Goal: Task Accomplishment & Management: Manage account settings

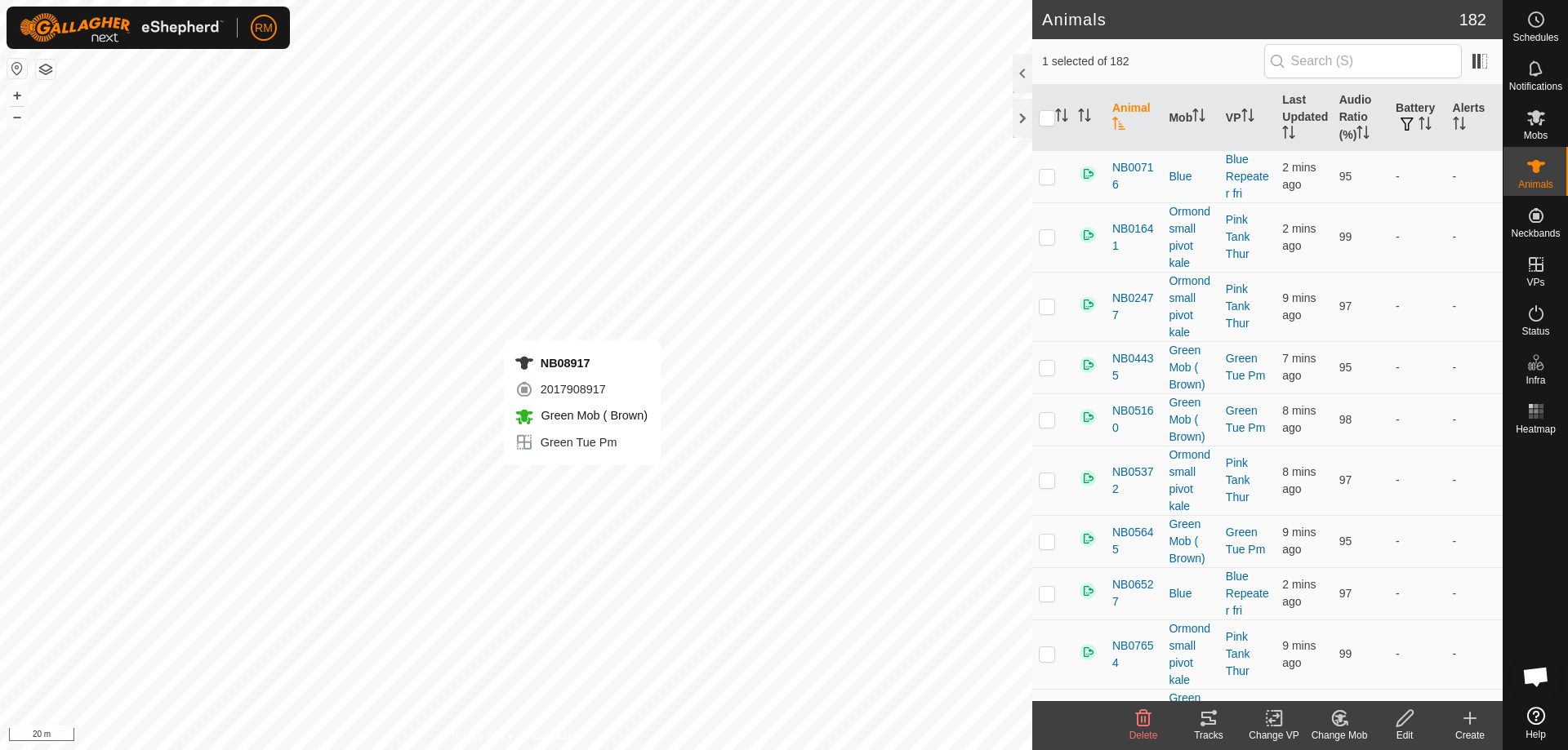
checkbox input "true"
checkbox input "false"
click at [1053, 117] on input "checkbox" at bounding box center [1046, 118] width 16 height 16
checkbox input "true"
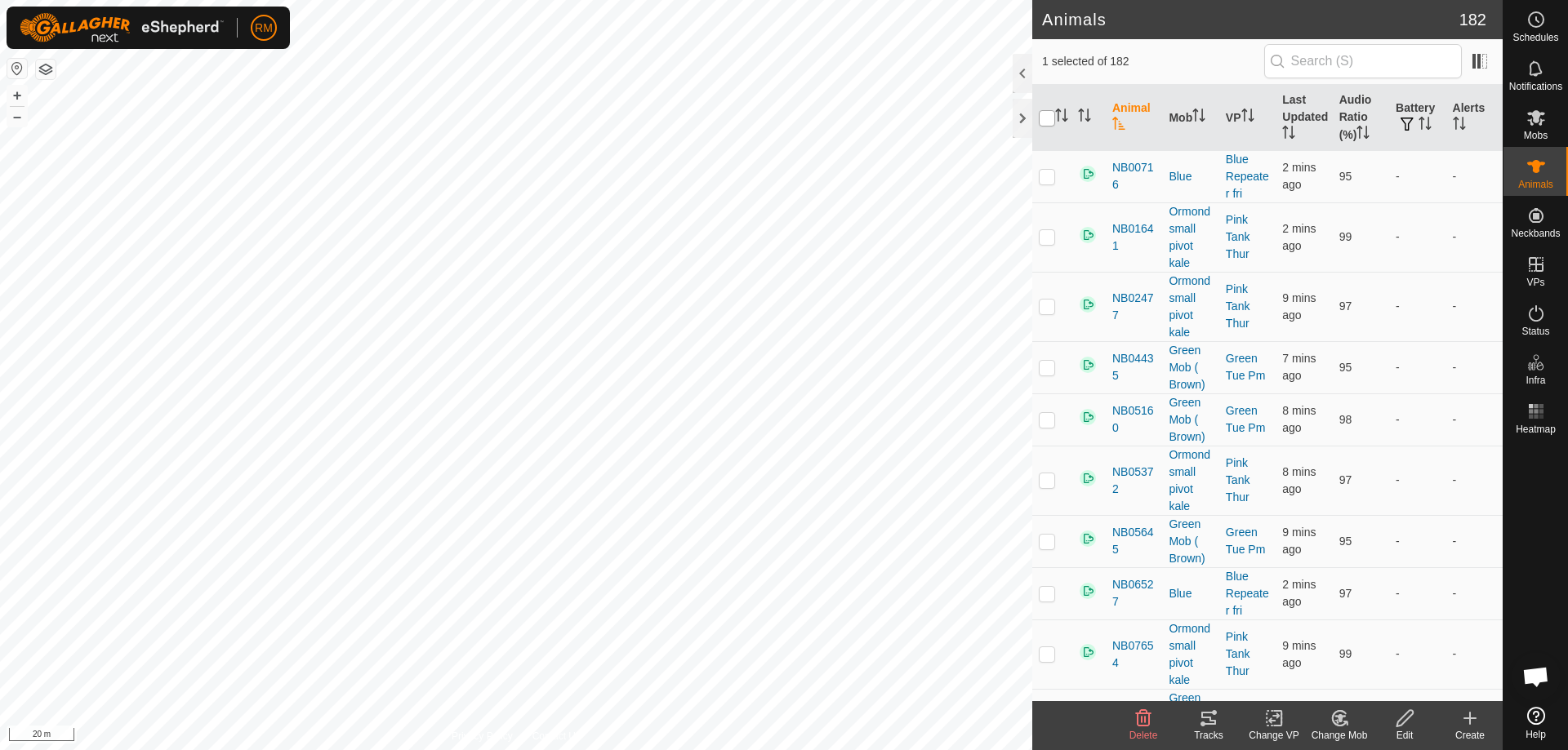
checkbox input "true"
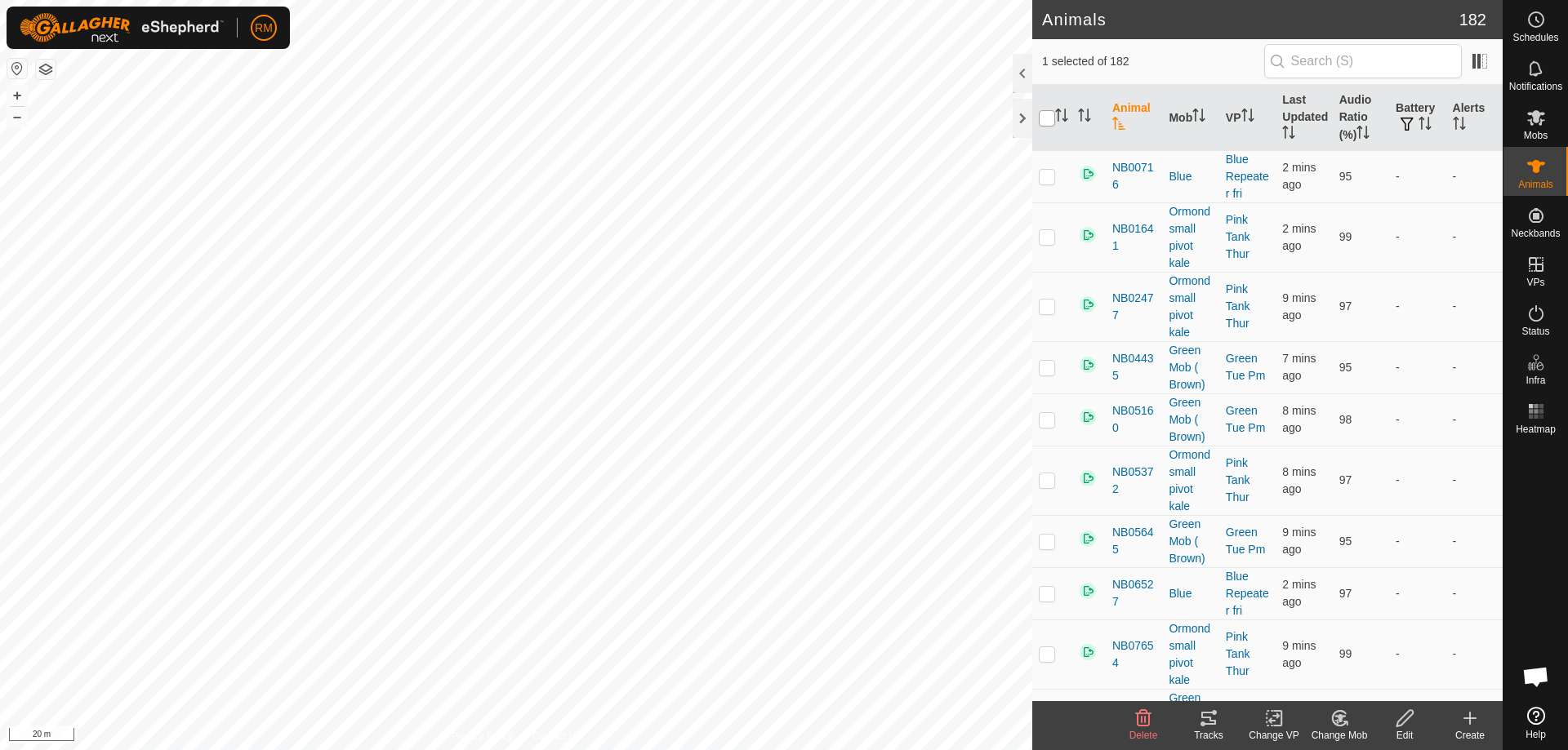
checkbox input "true"
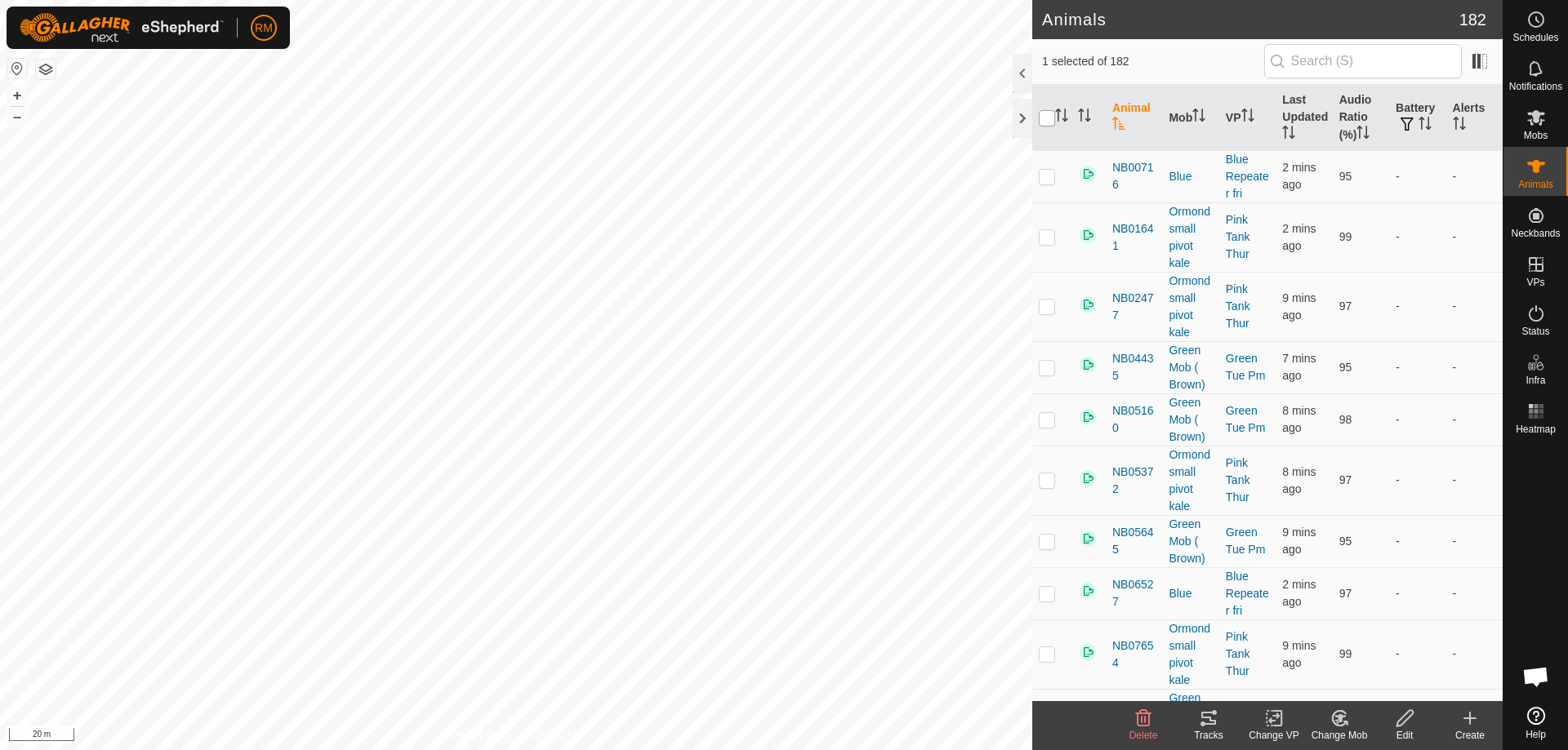
checkbox input "true"
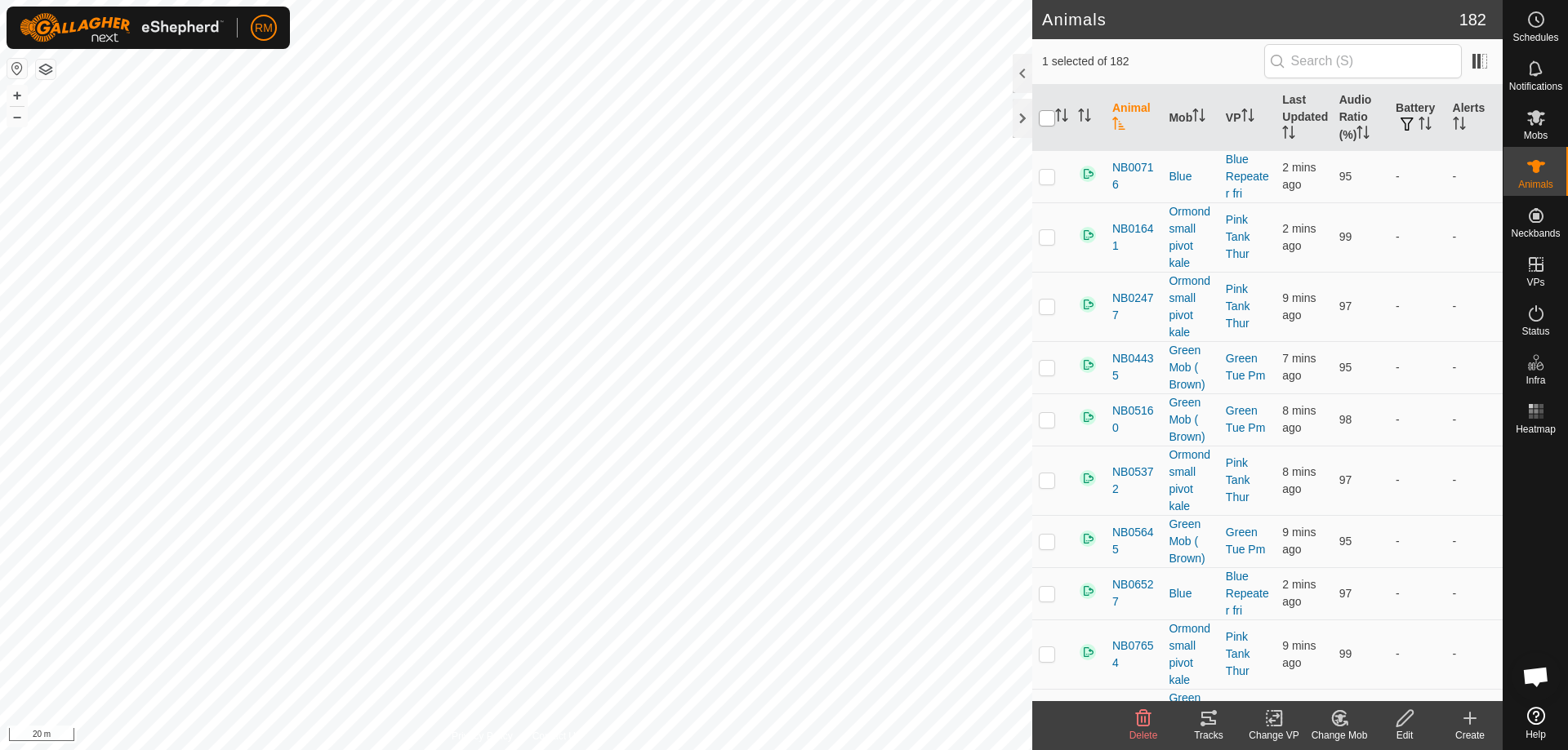
checkbox input "true"
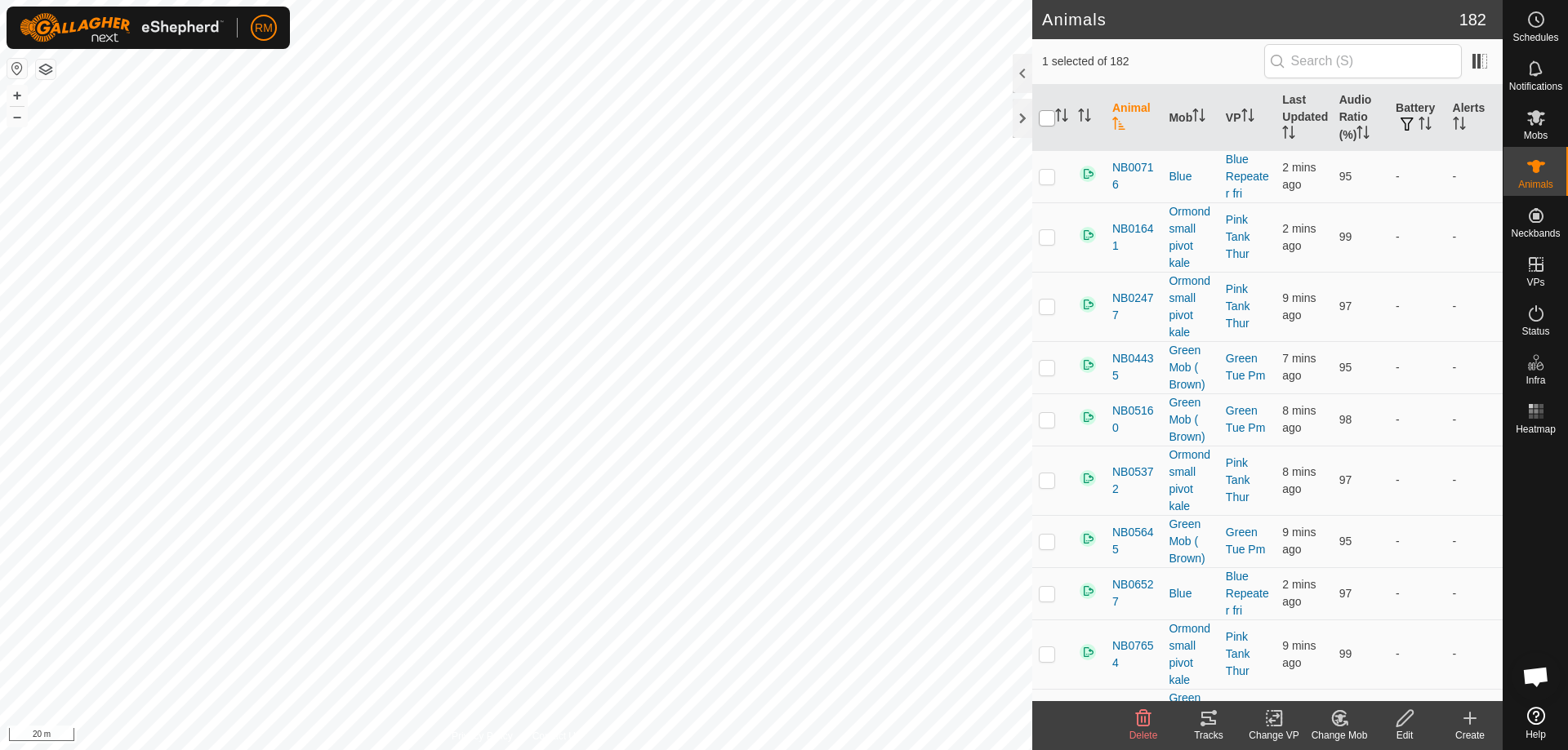
checkbox input "true"
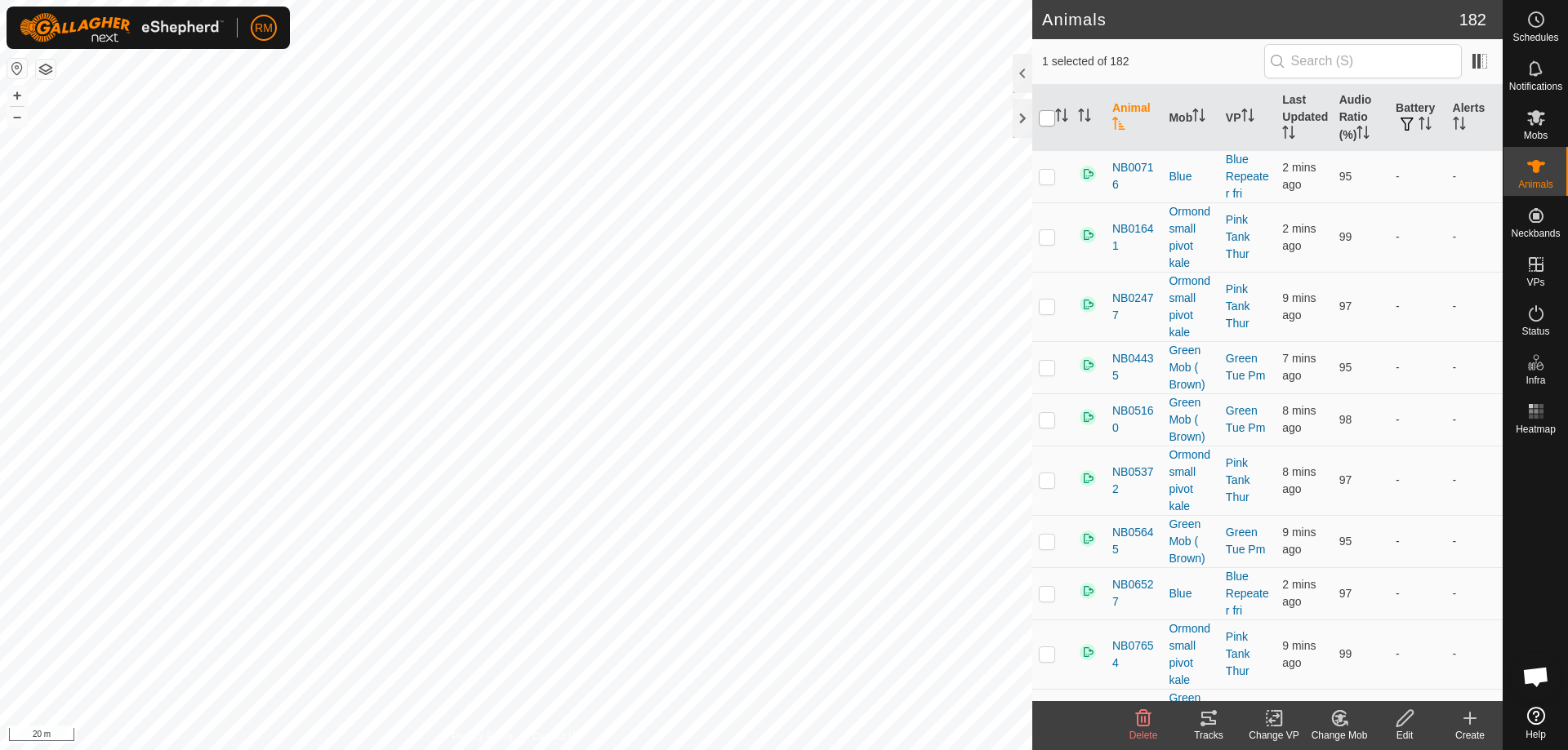
checkbox input "true"
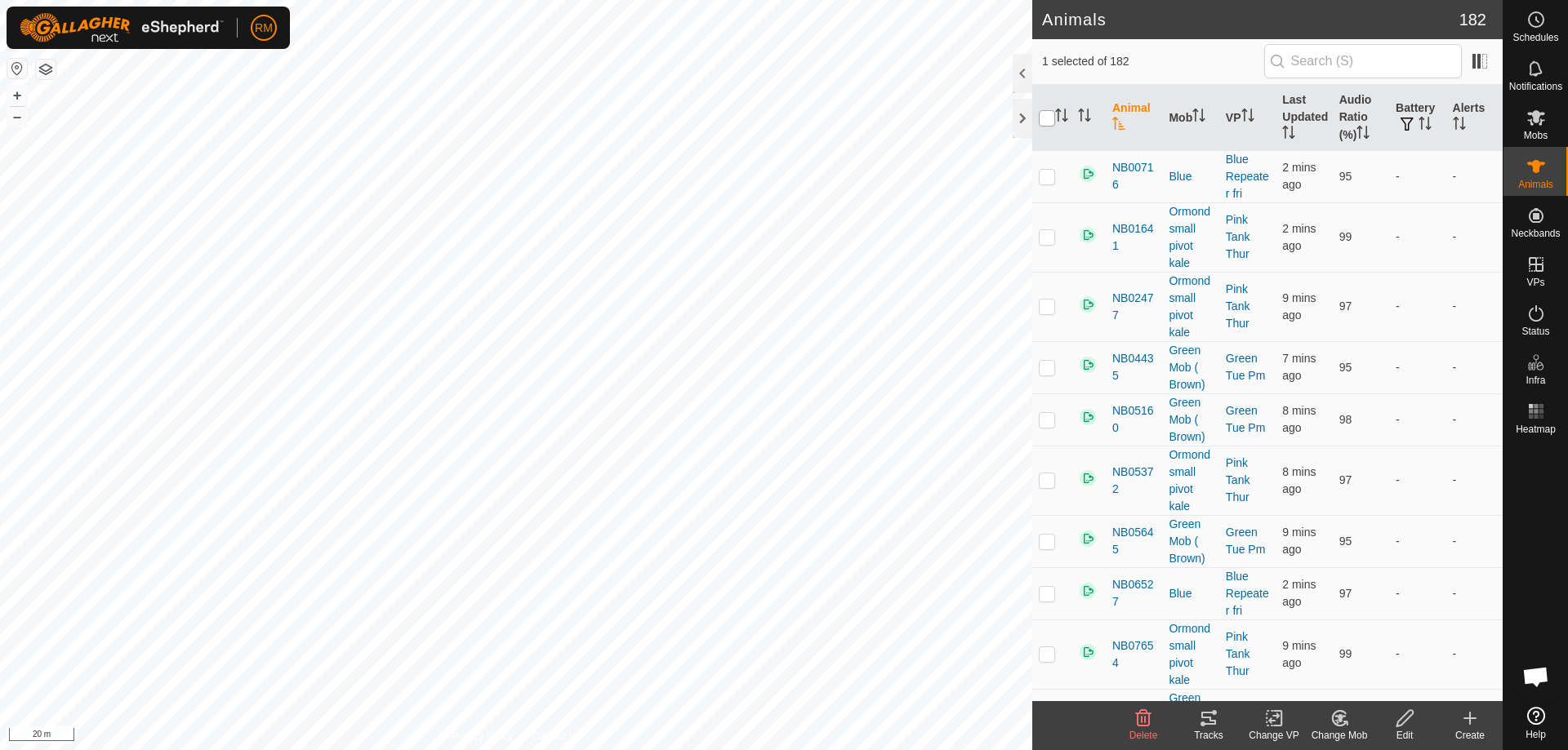
checkbox input "true"
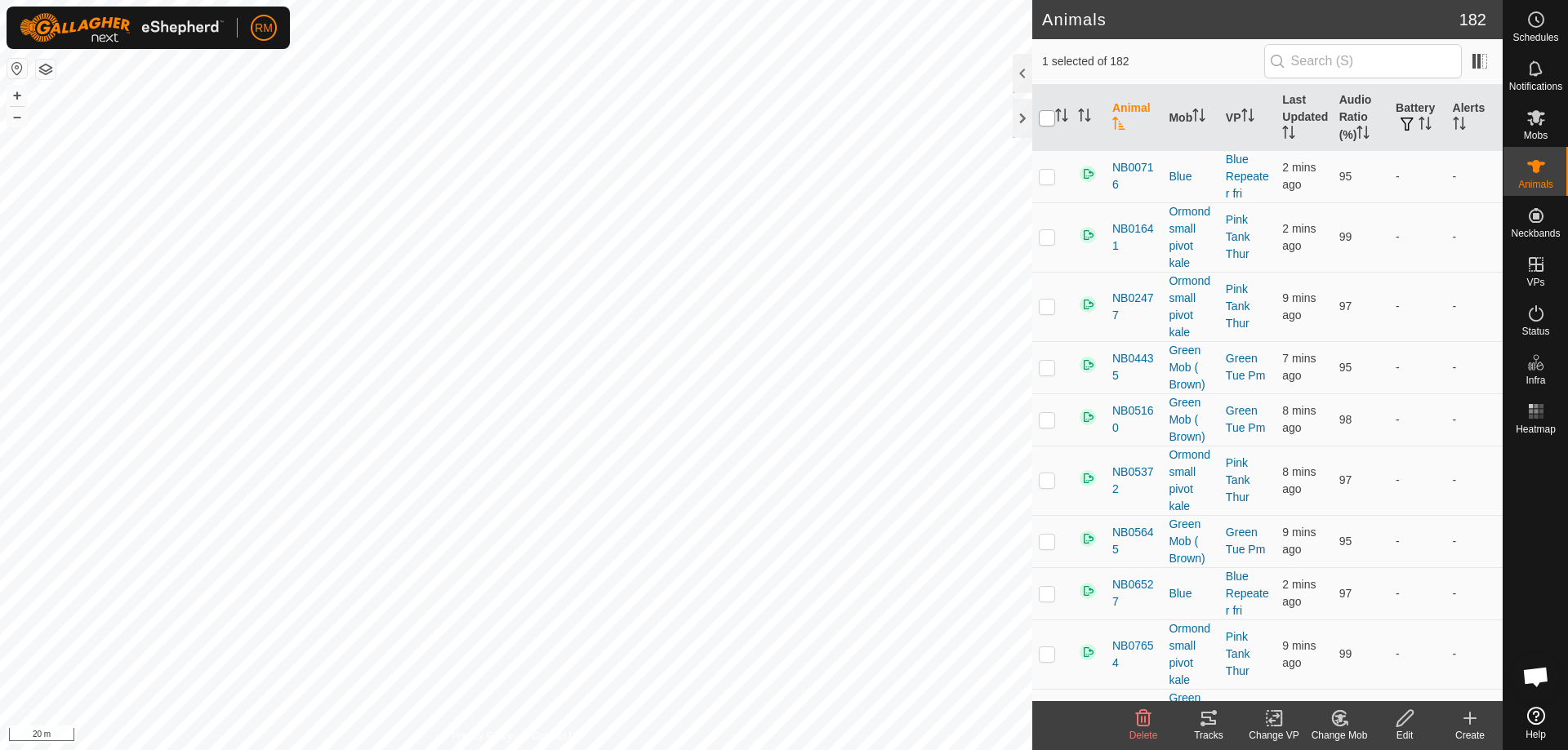
checkbox input "true"
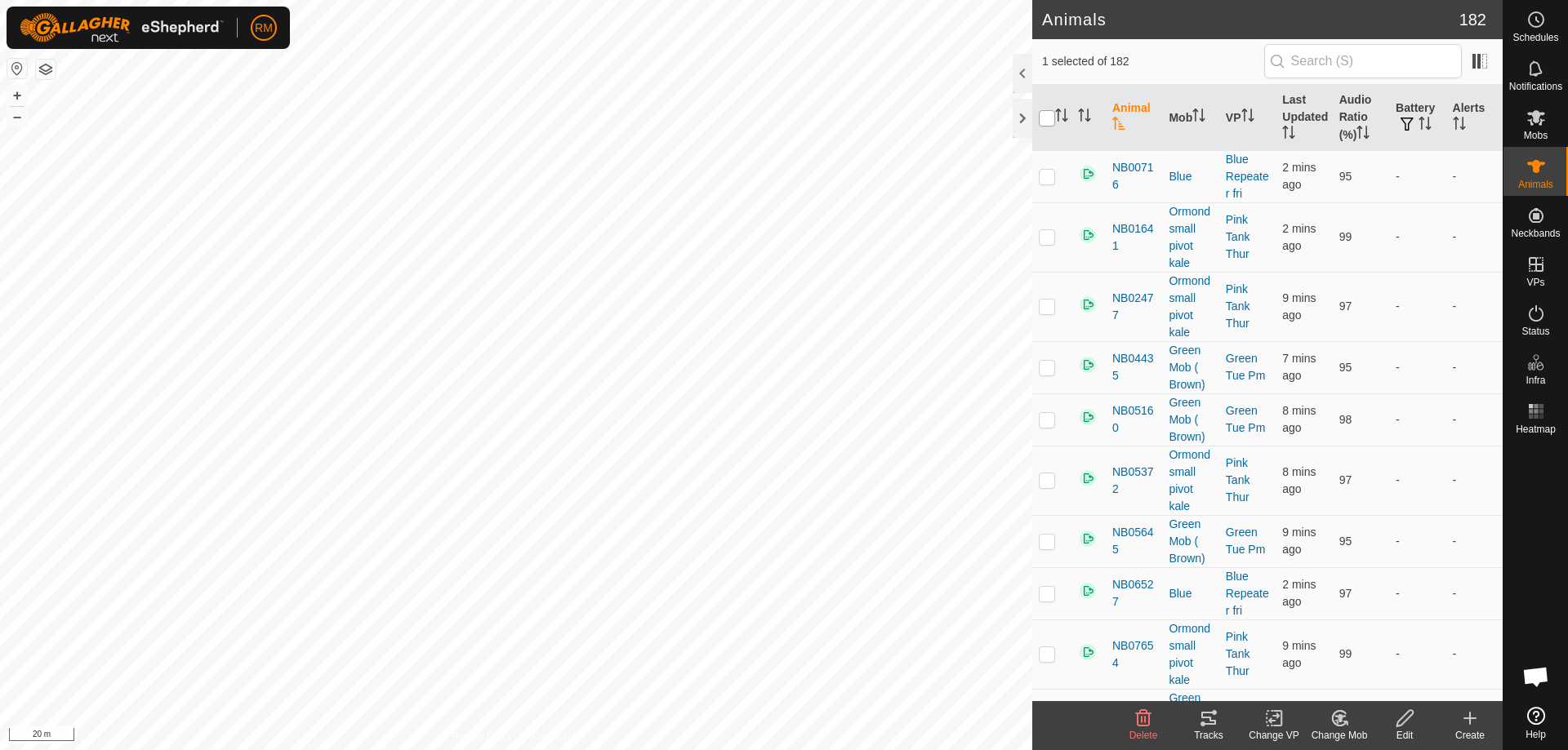
checkbox input "true"
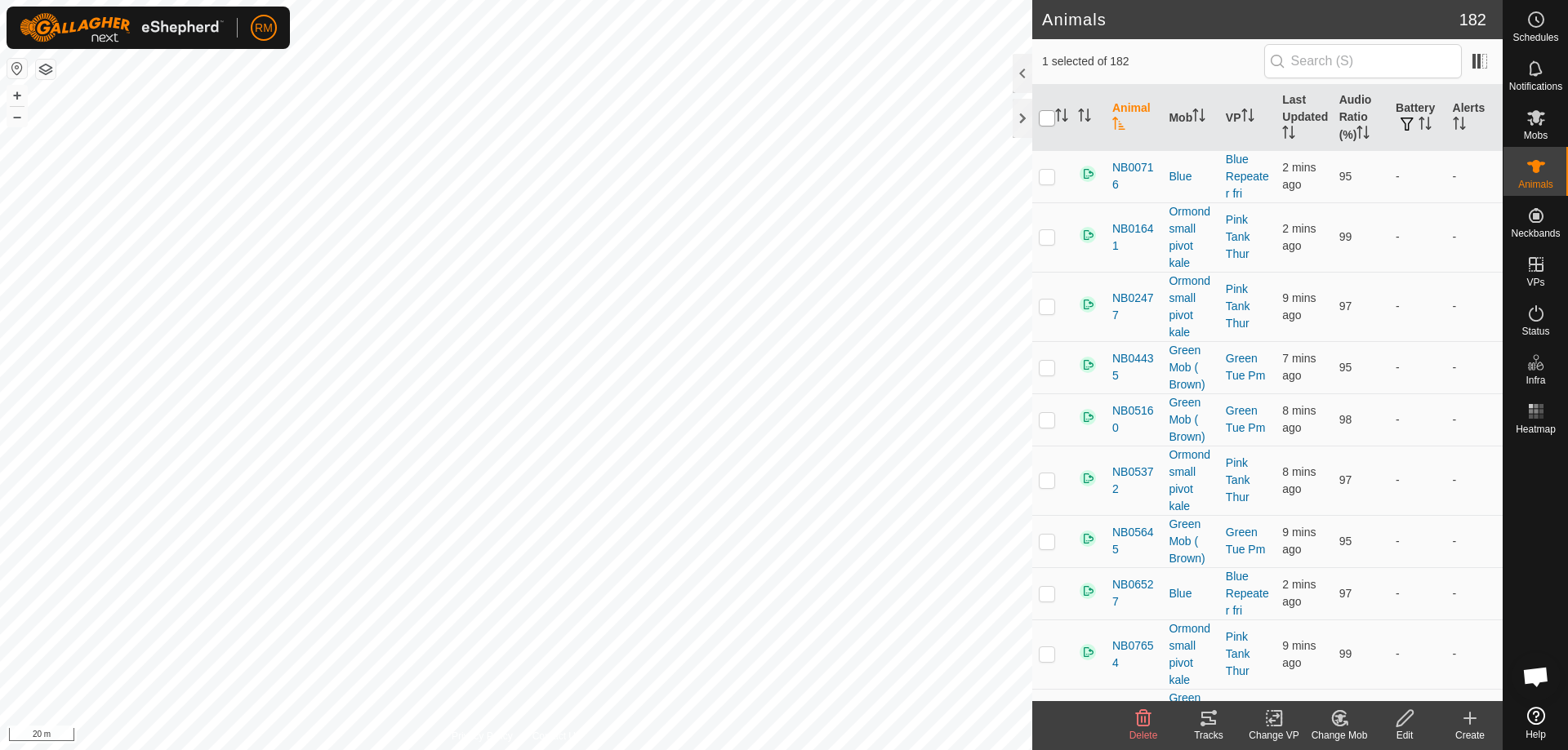
checkbox input "true"
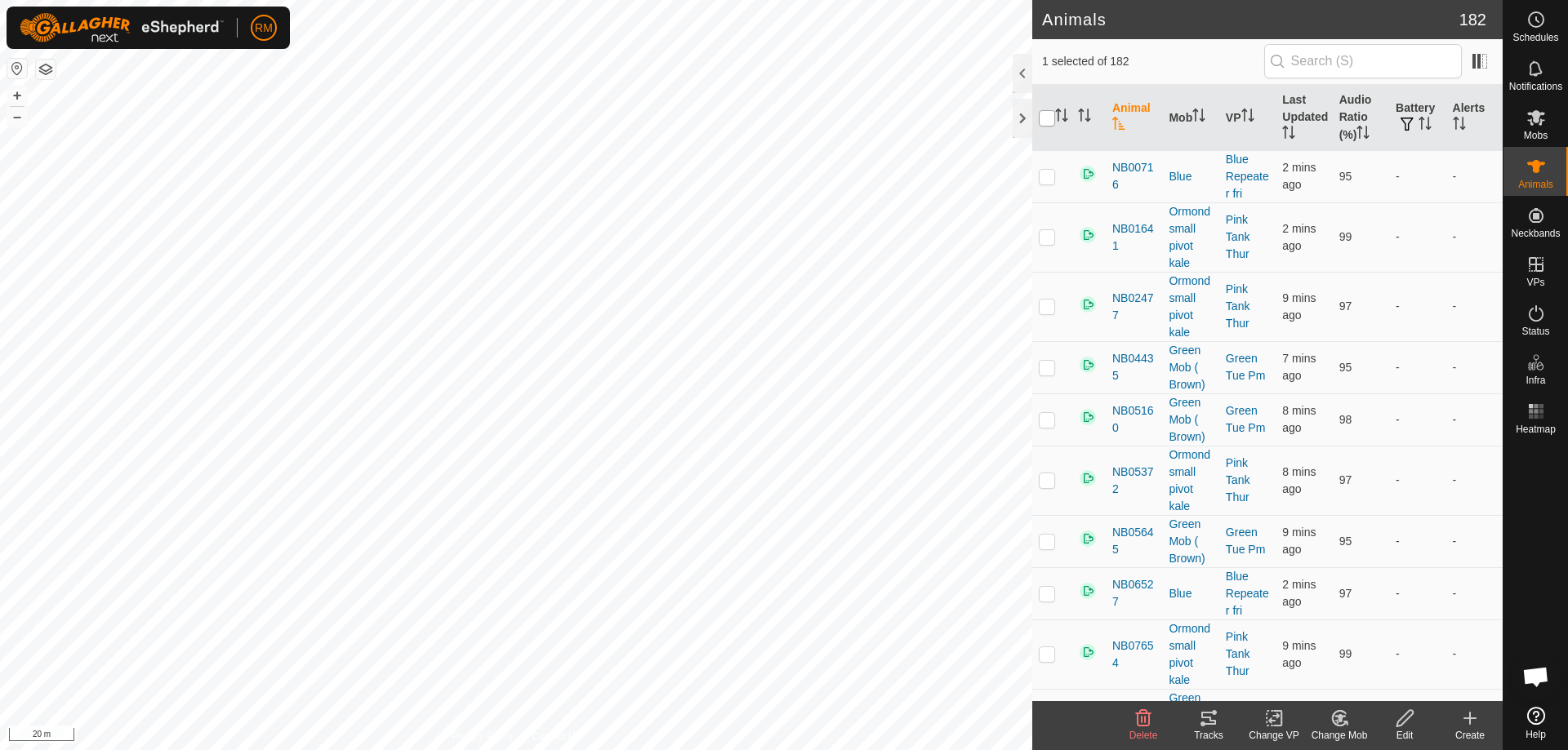
checkbox input "true"
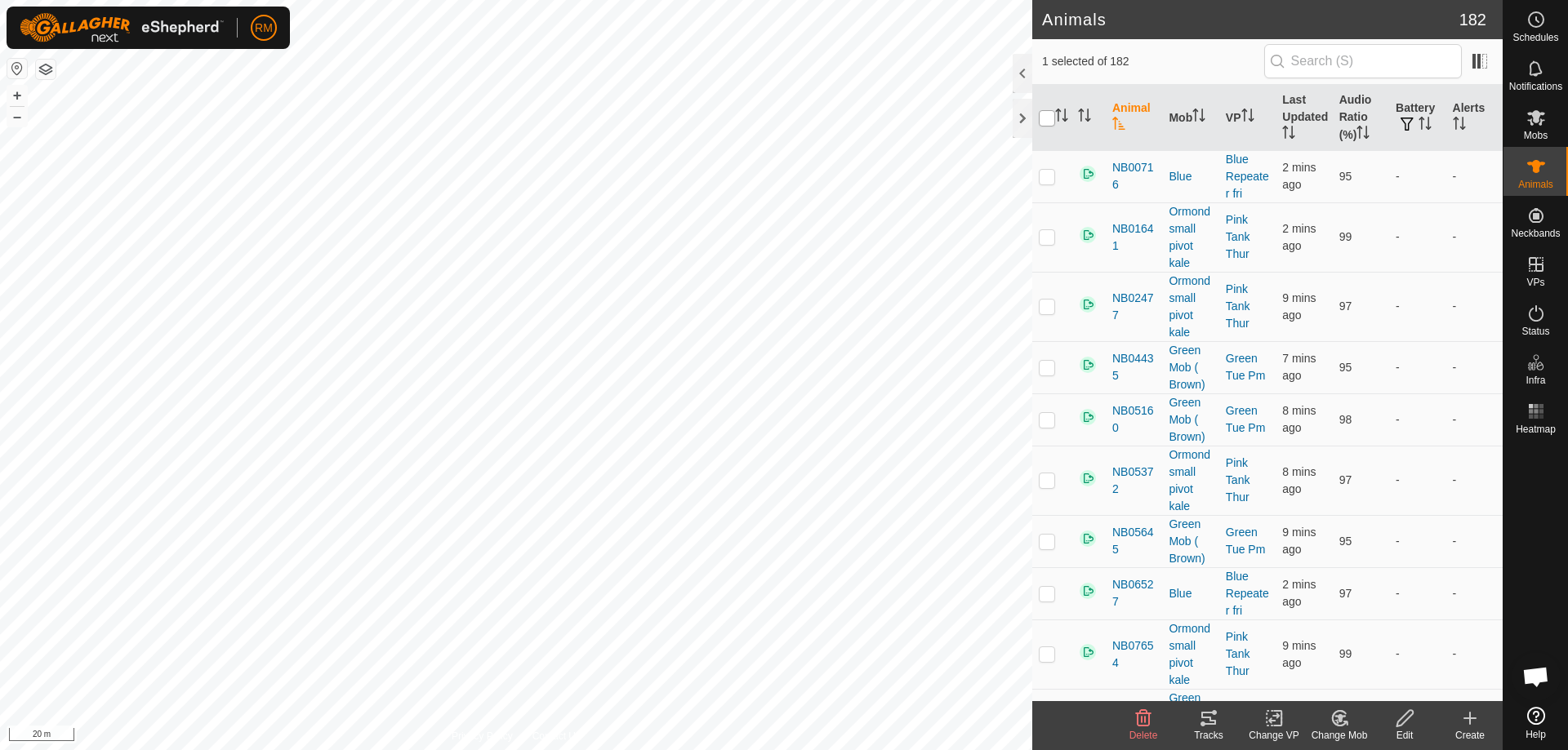
checkbox input "true"
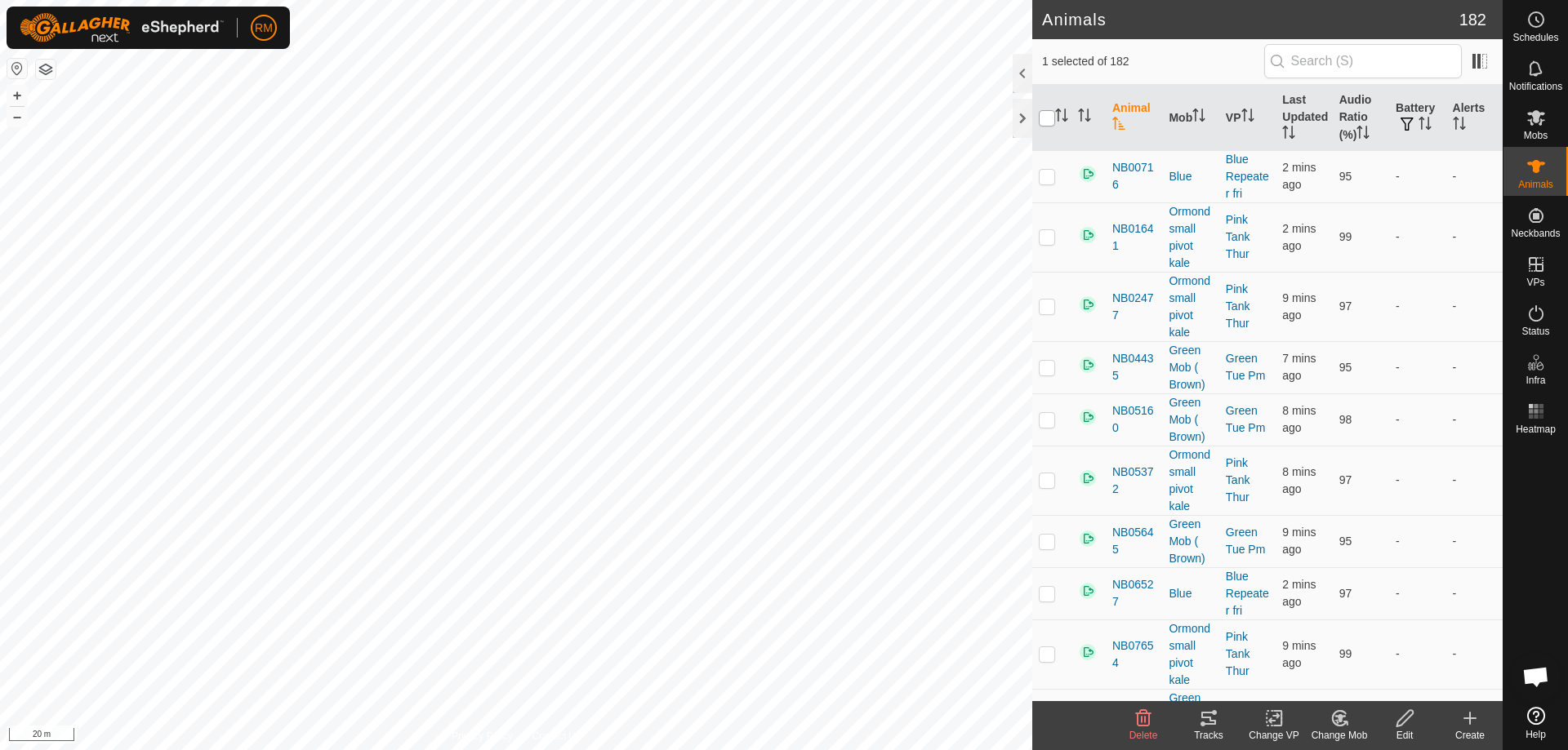
checkbox input "true"
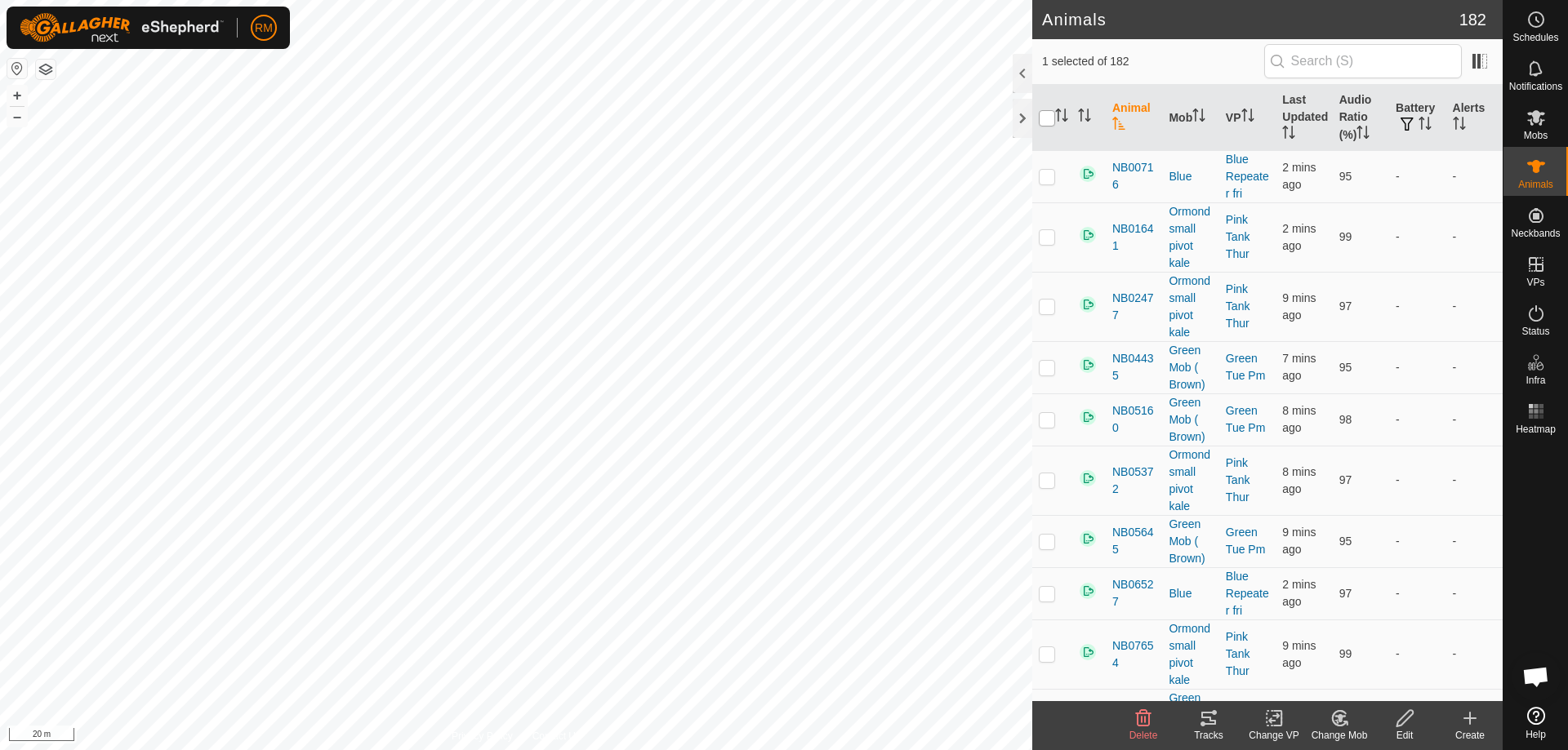
checkbox input "true"
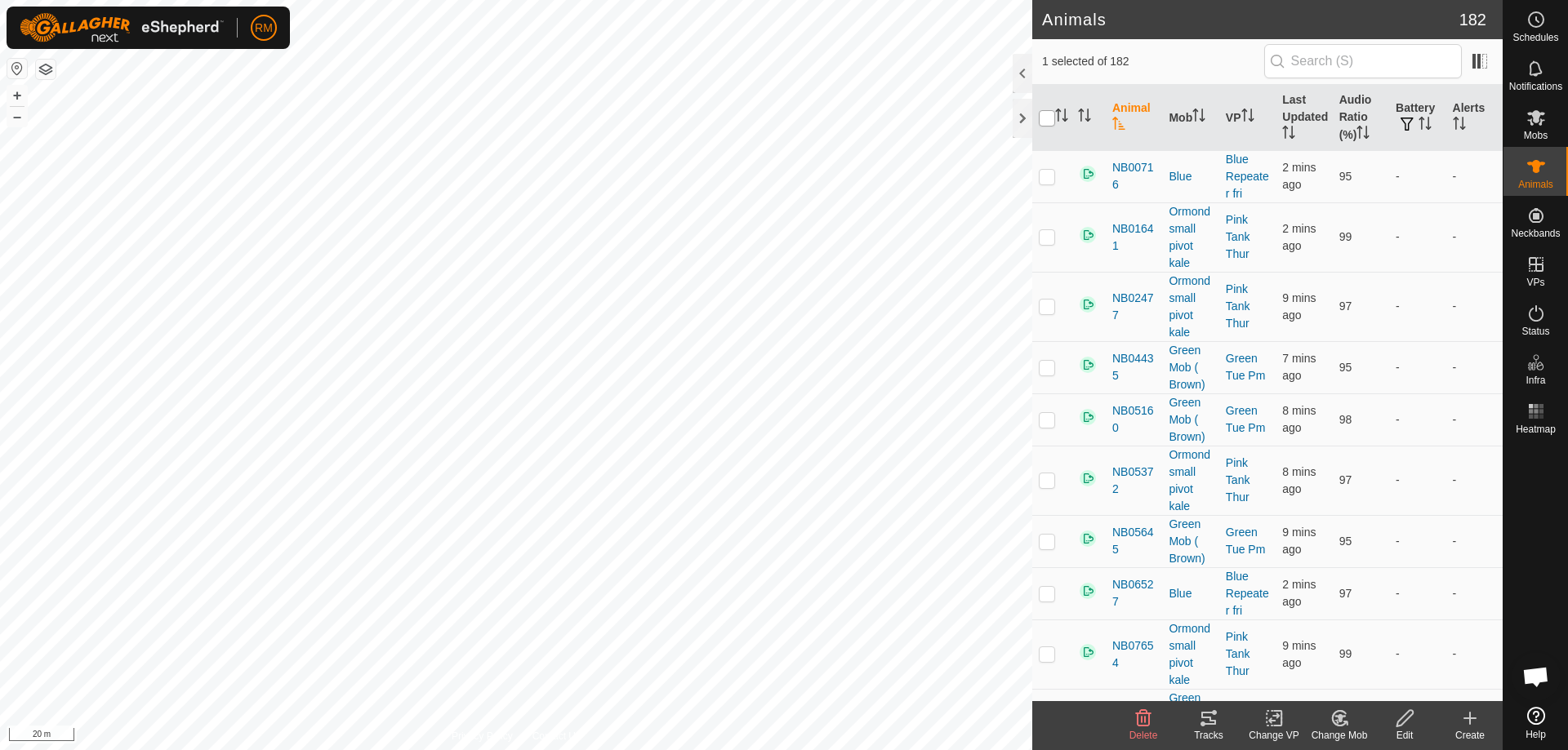
checkbox input "true"
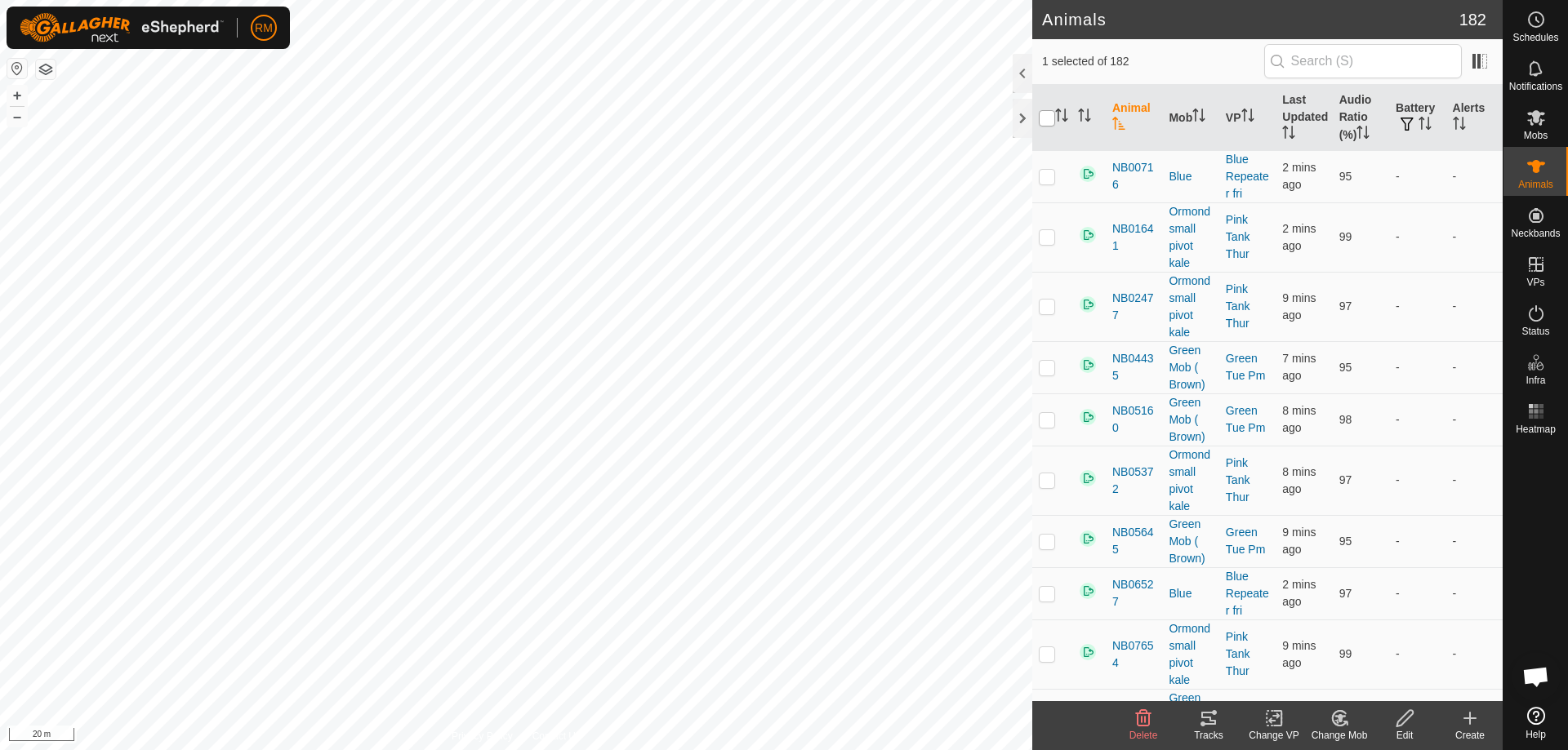
checkbox input "true"
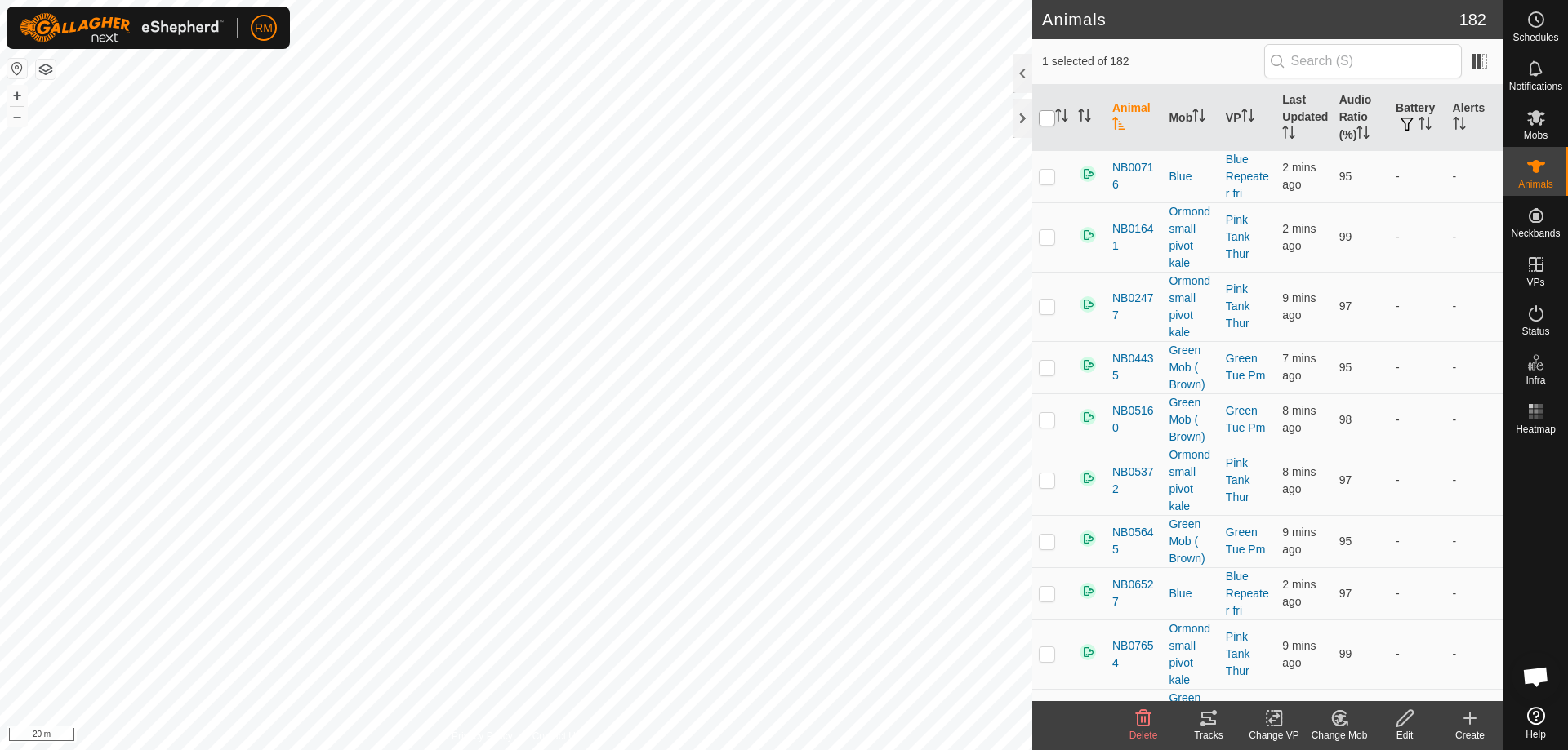
checkbox input "true"
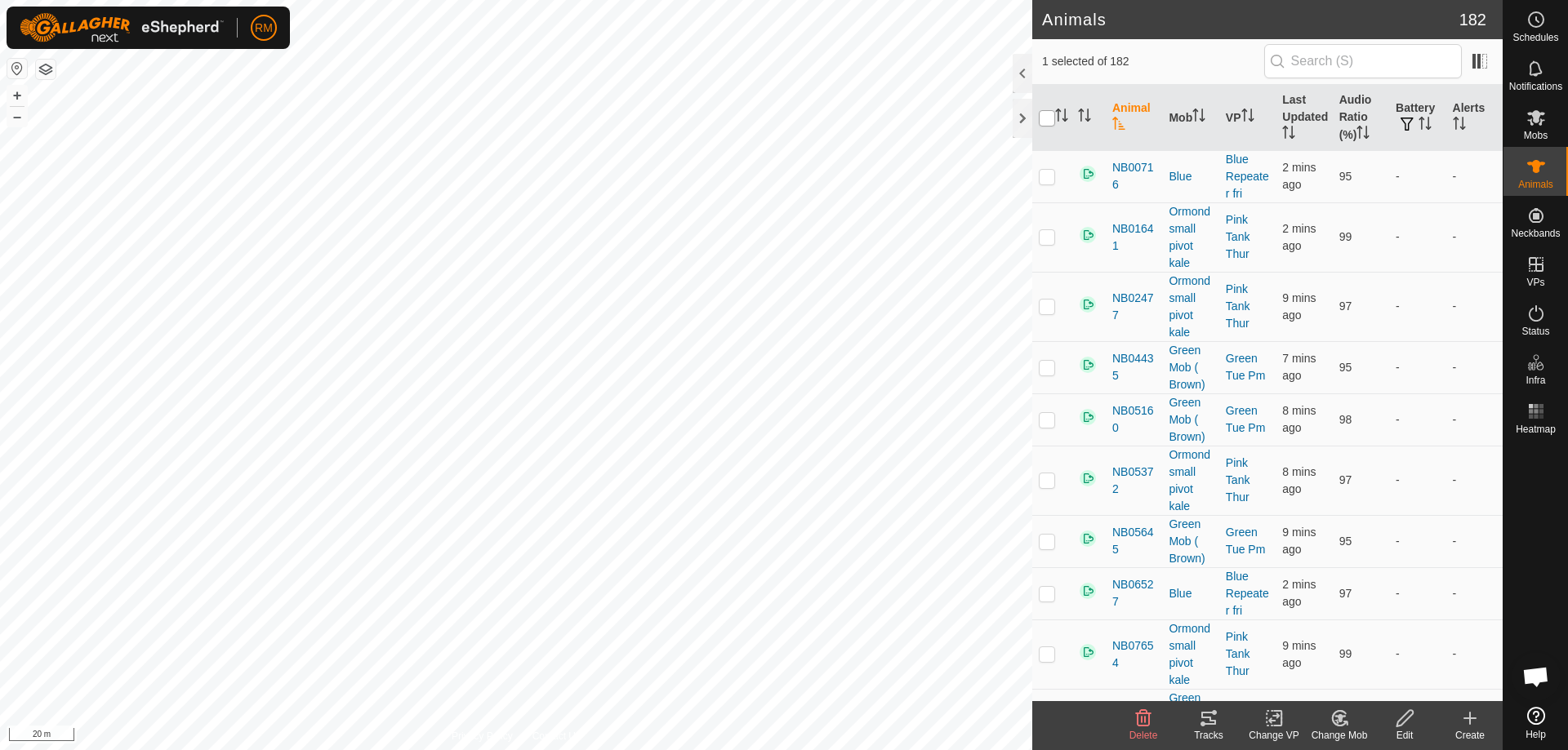
checkbox input "true"
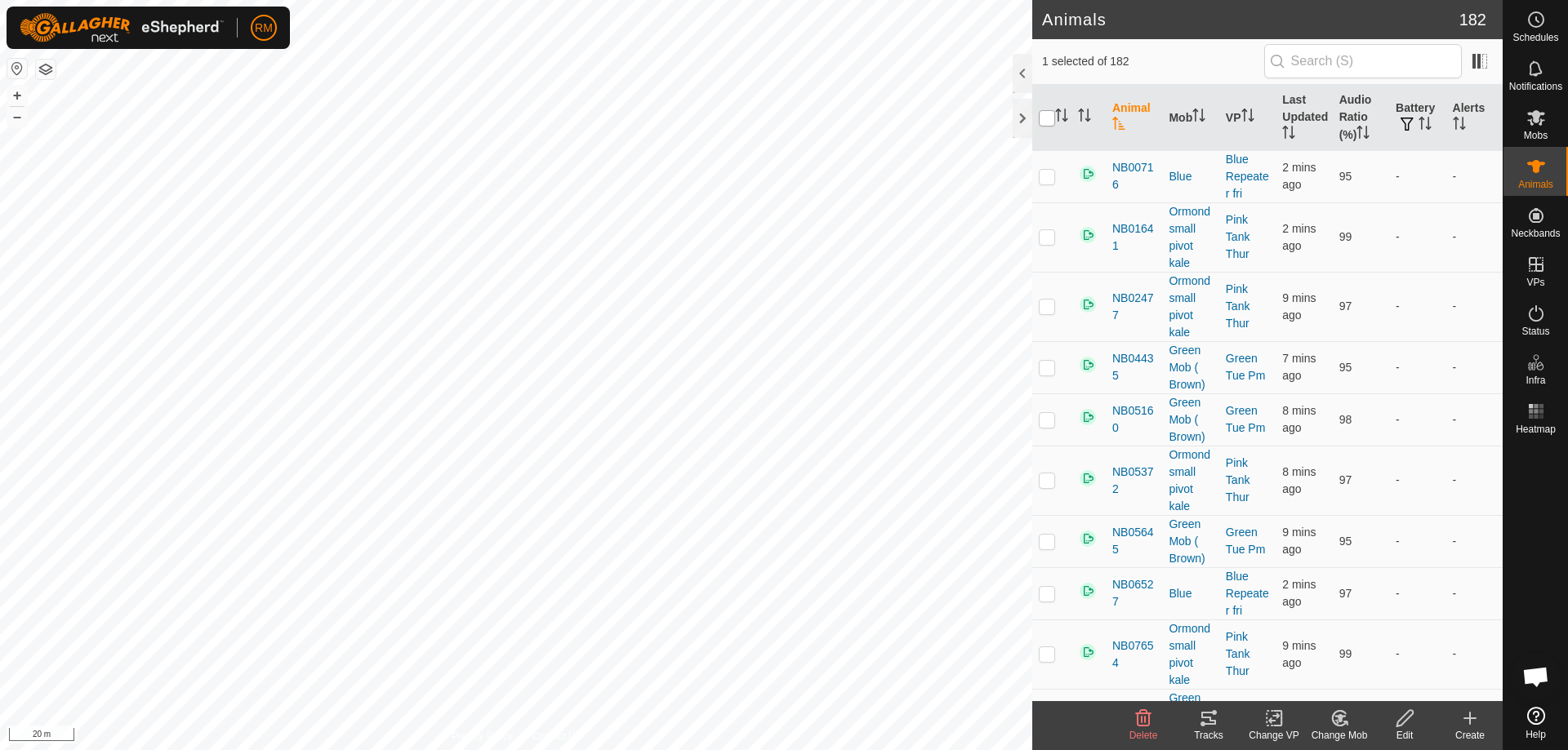
checkbox input "true"
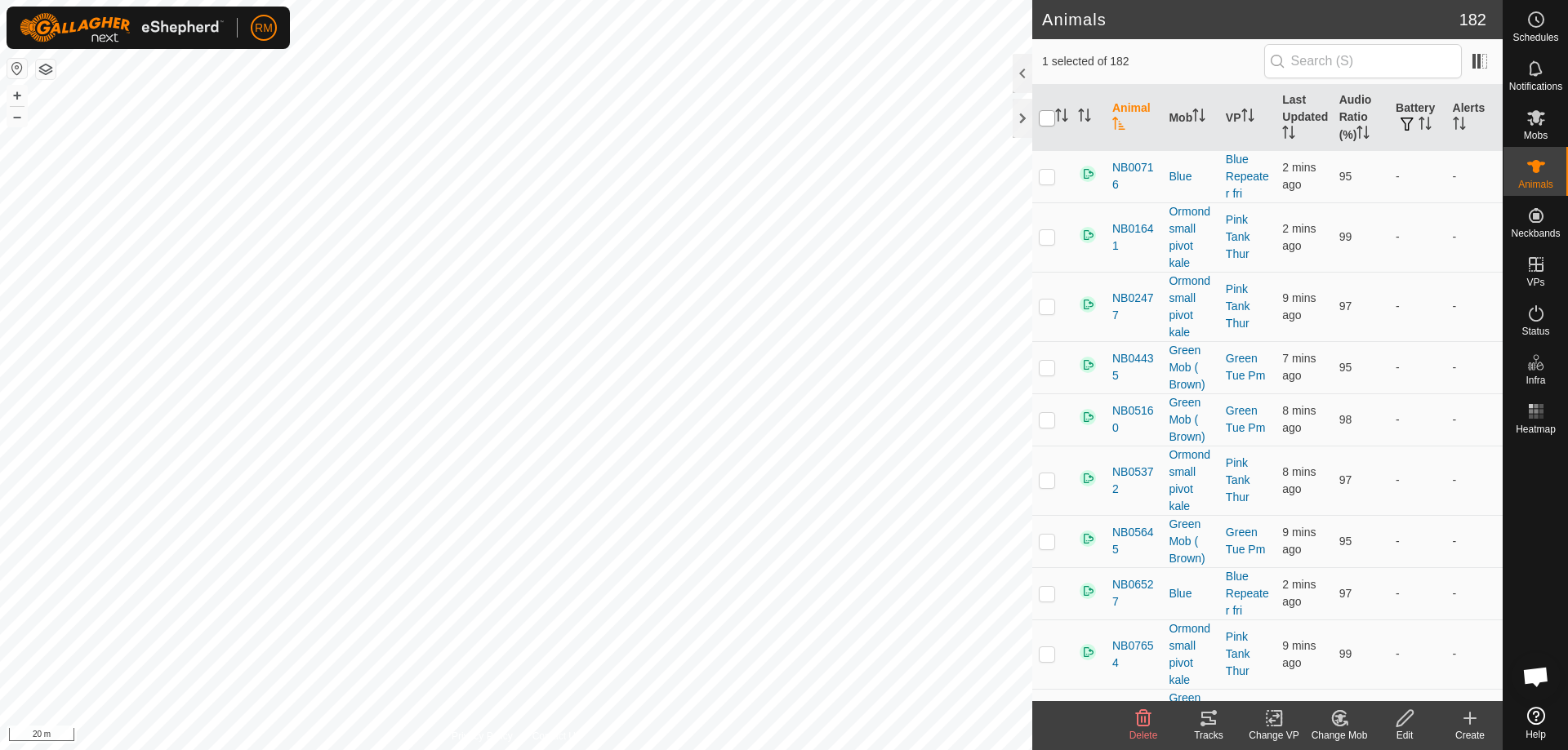
checkbox input "true"
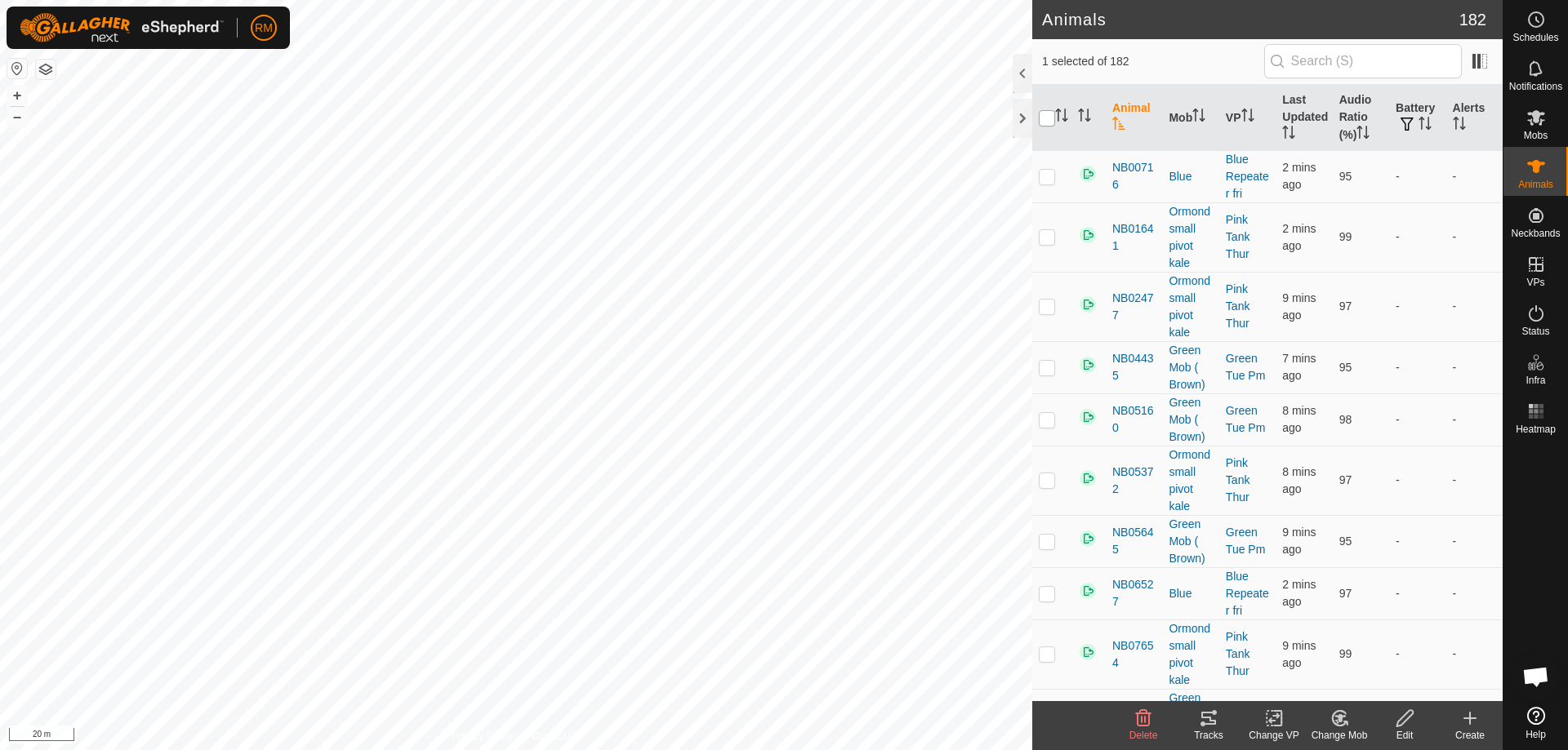
checkbox input "true"
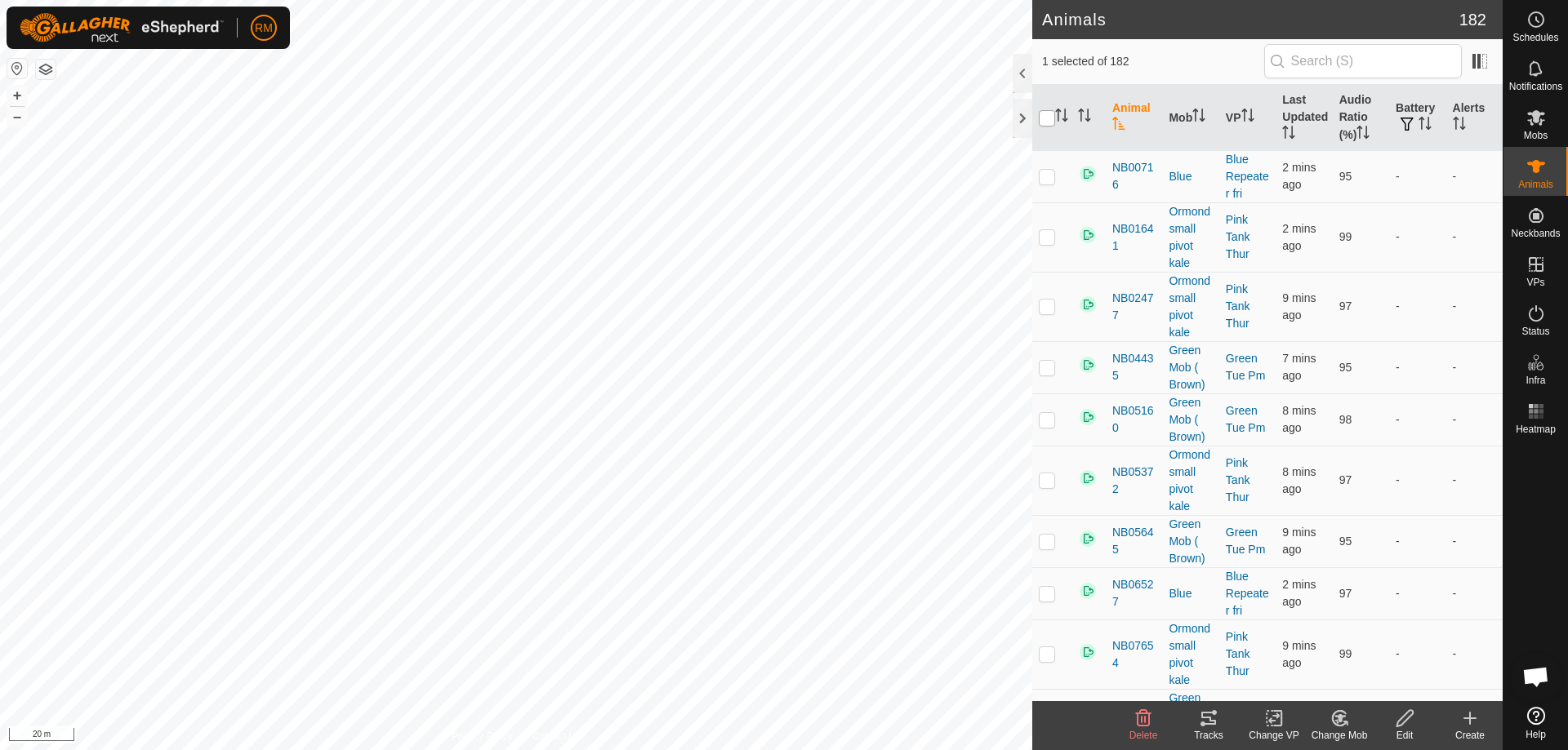
checkbox input "true"
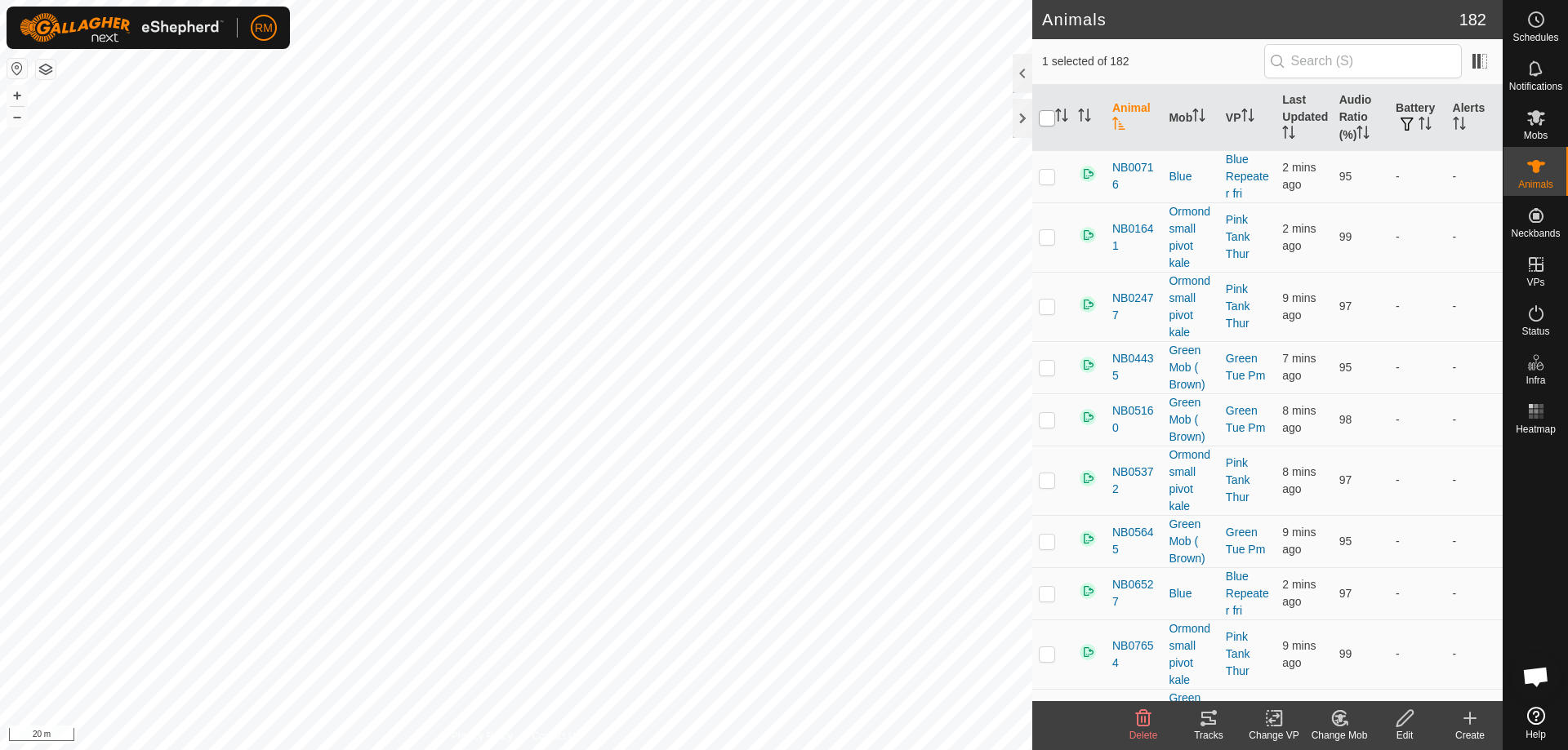
checkbox input "true"
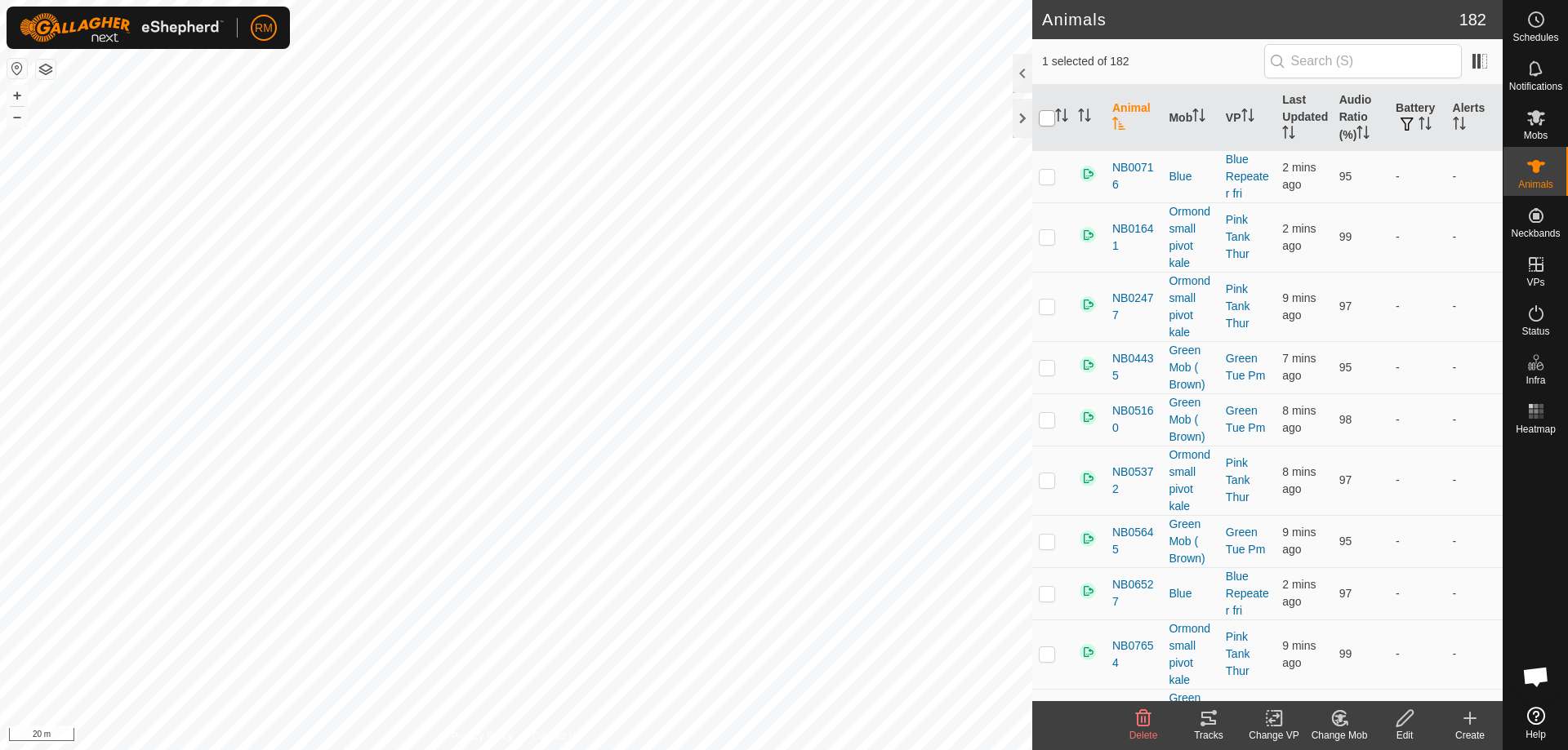
checkbox input "true"
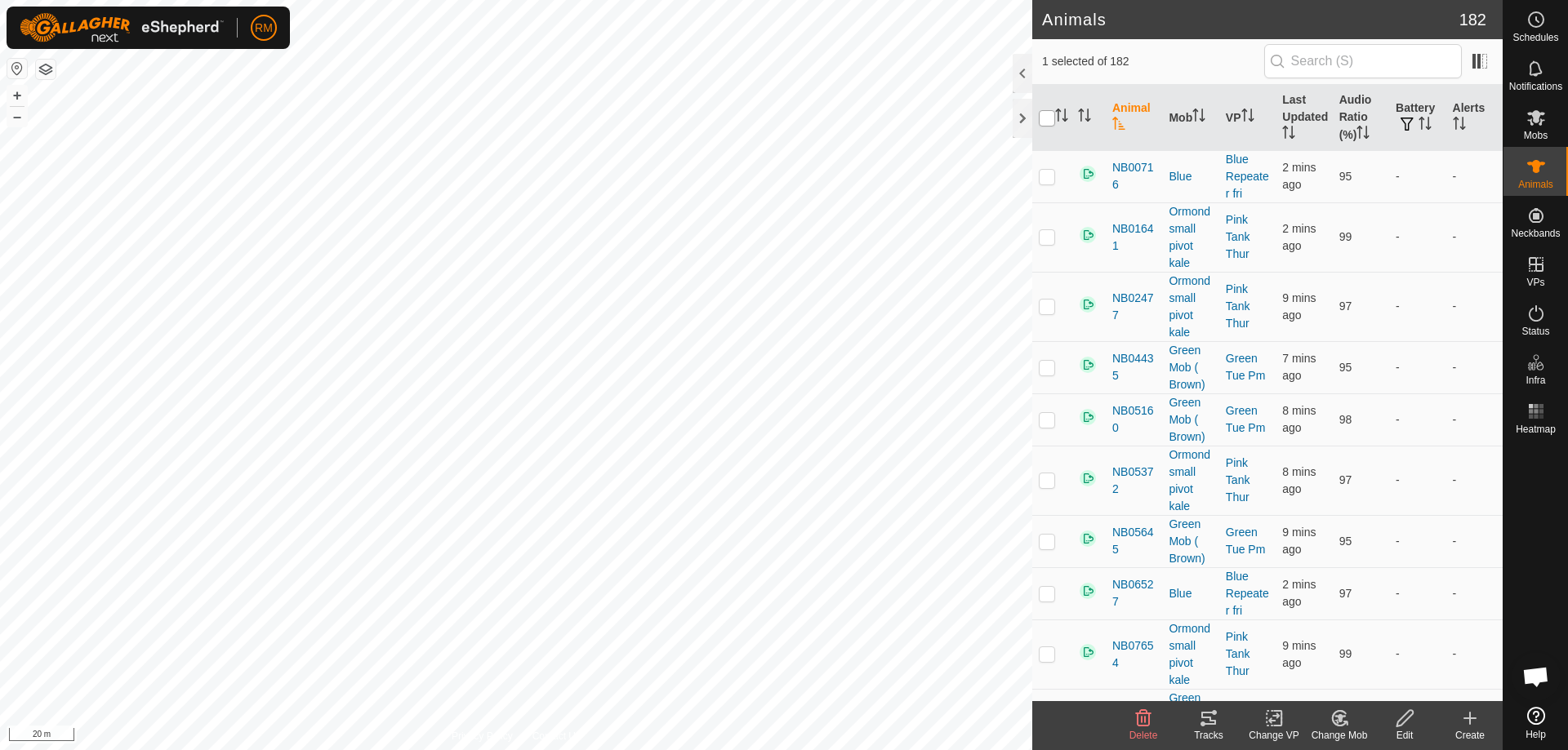
checkbox input "true"
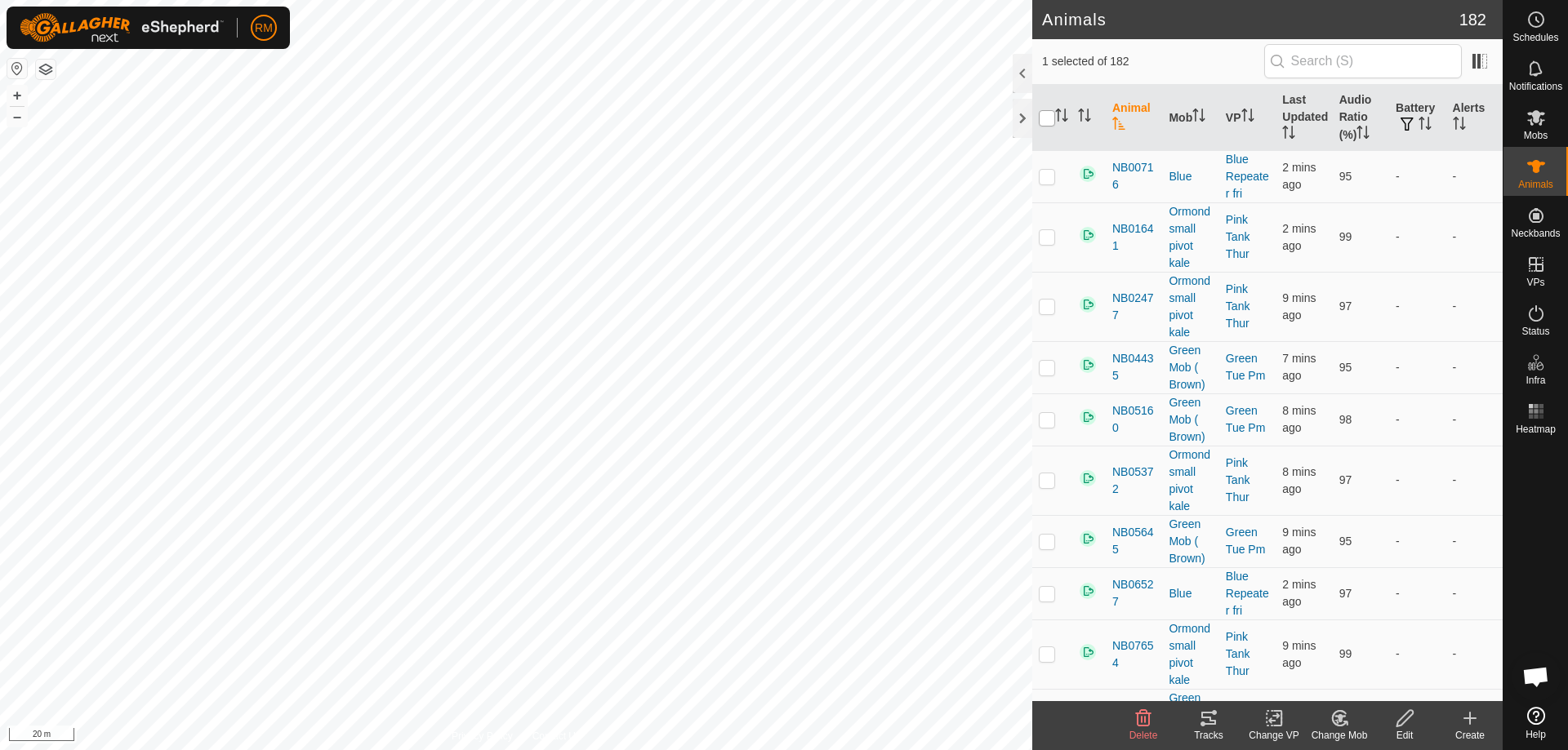
checkbox input "true"
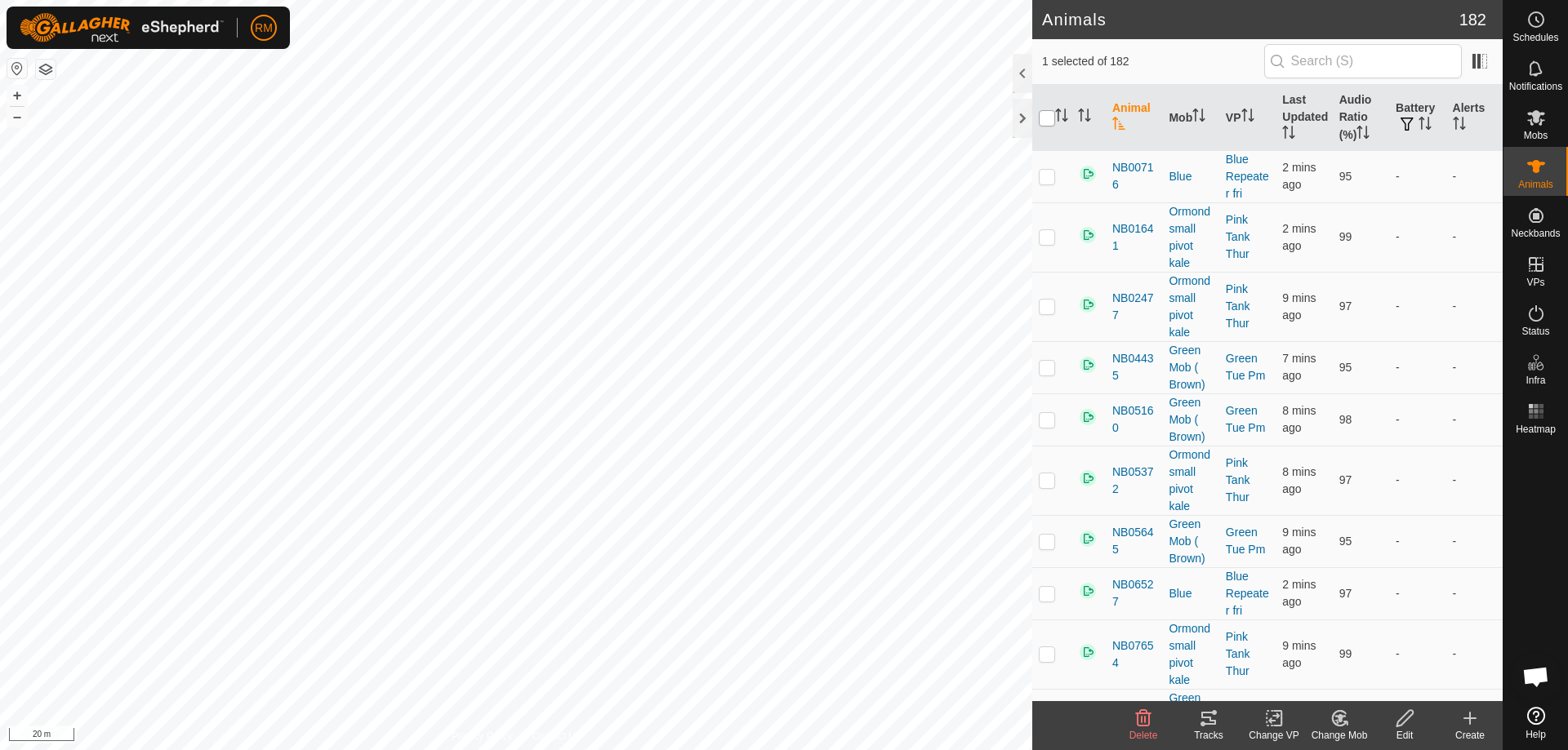
checkbox input "true"
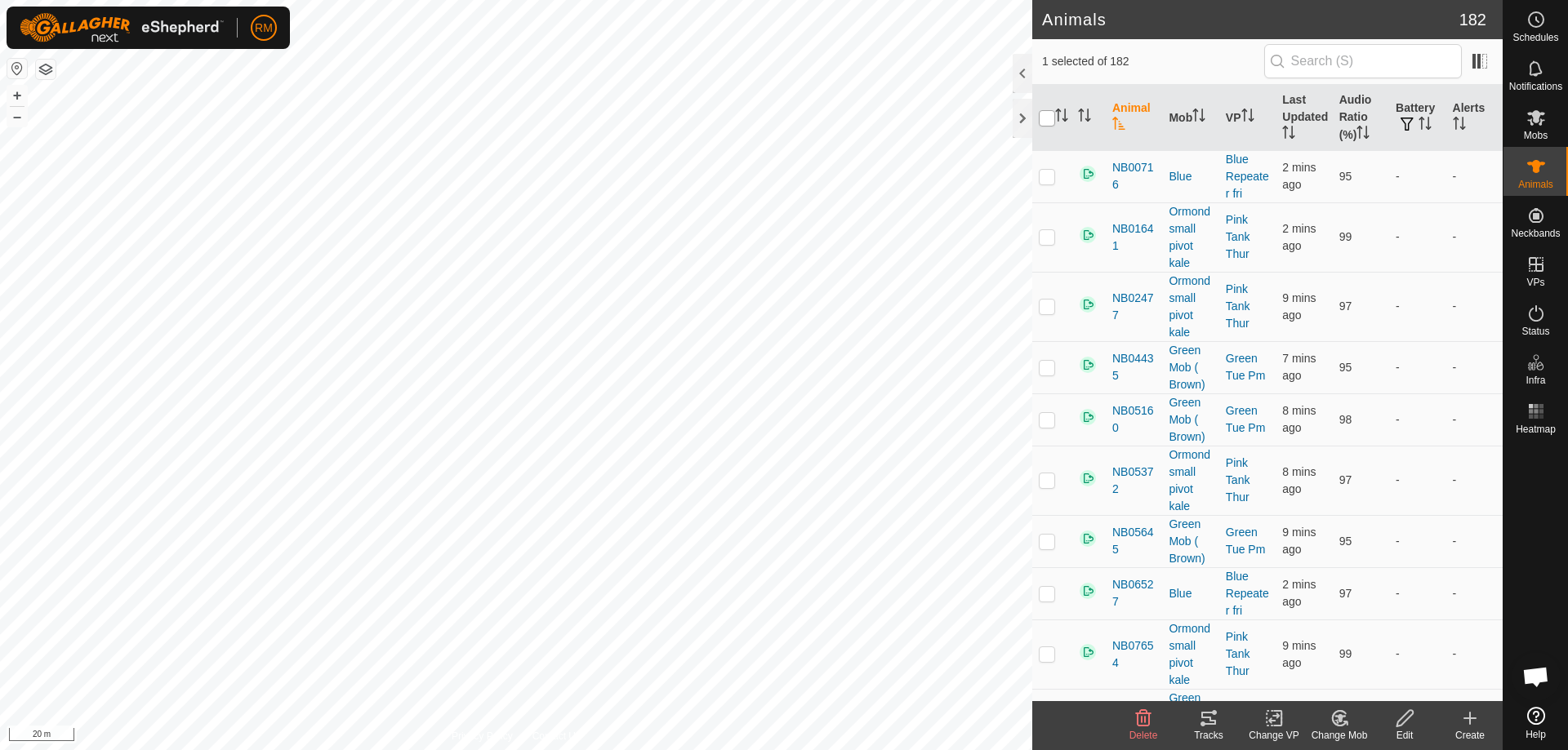
checkbox input "true"
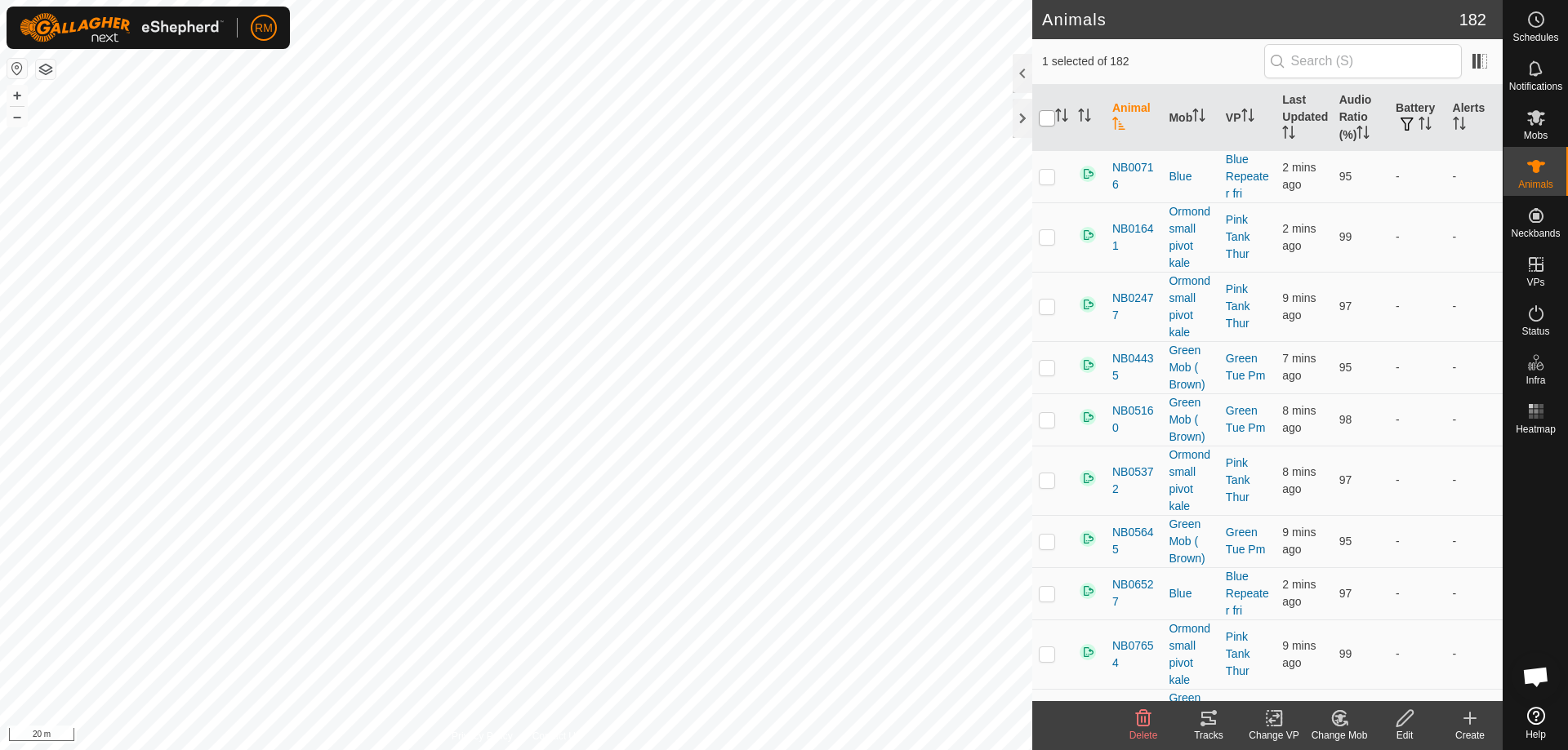
checkbox input "true"
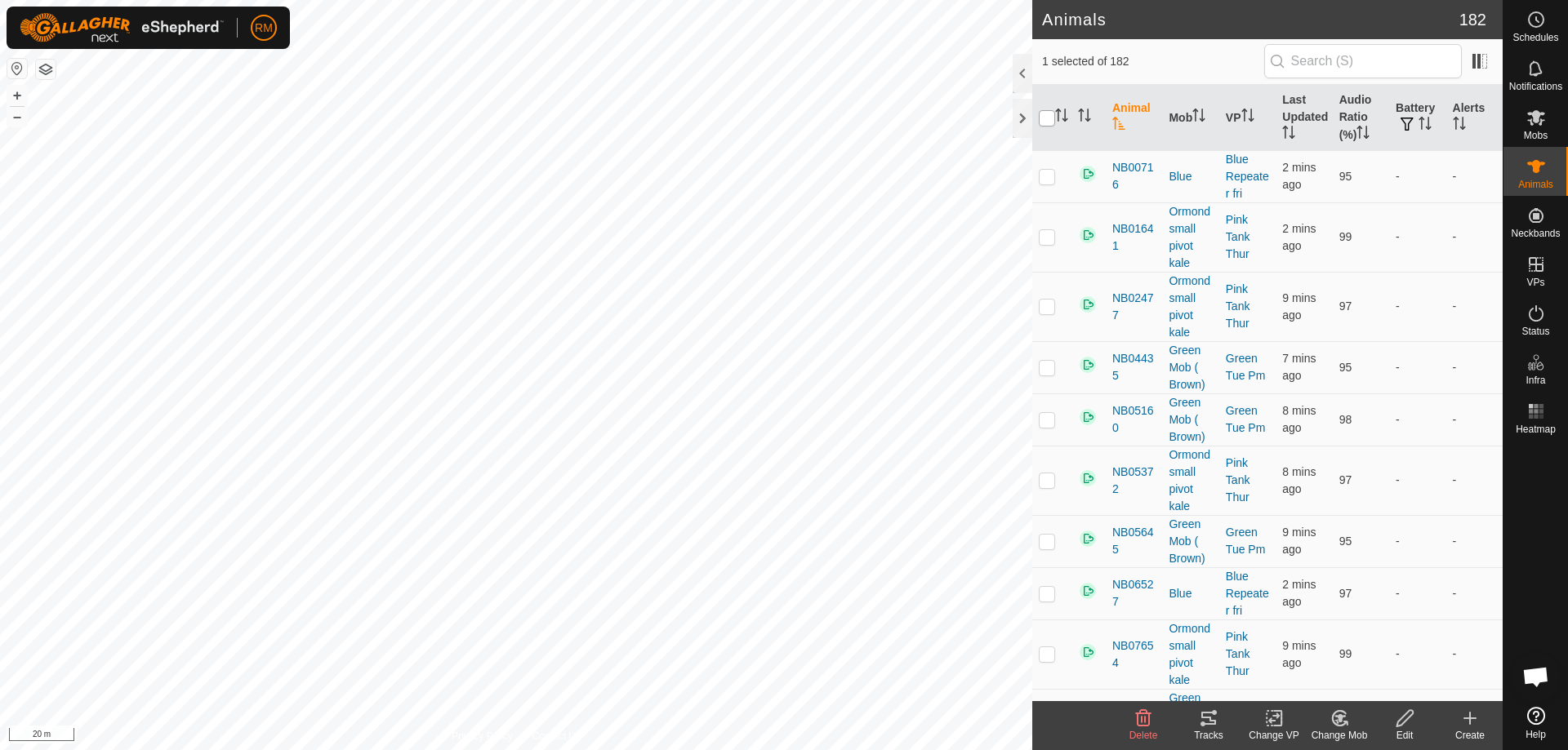
checkbox input "true"
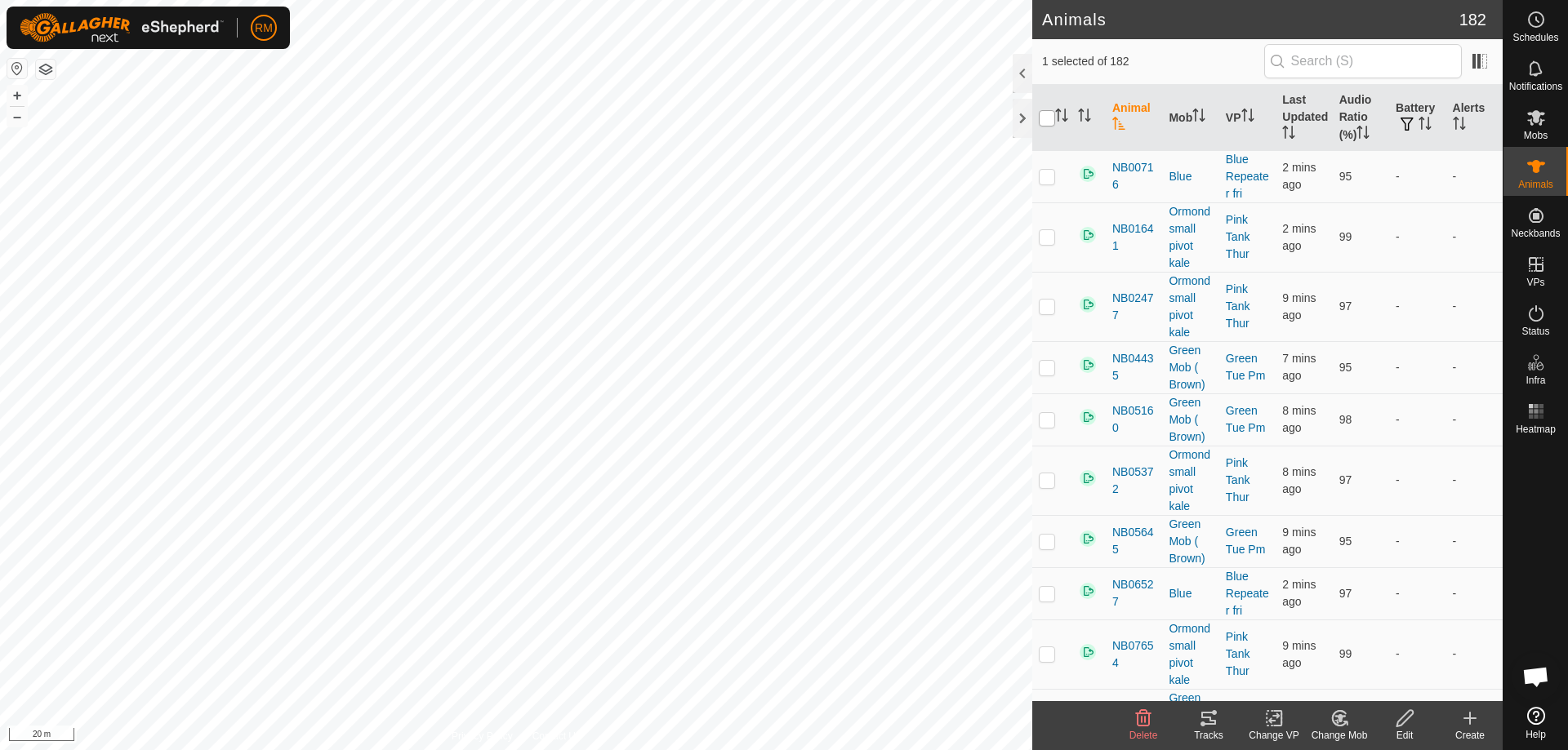
checkbox input "true"
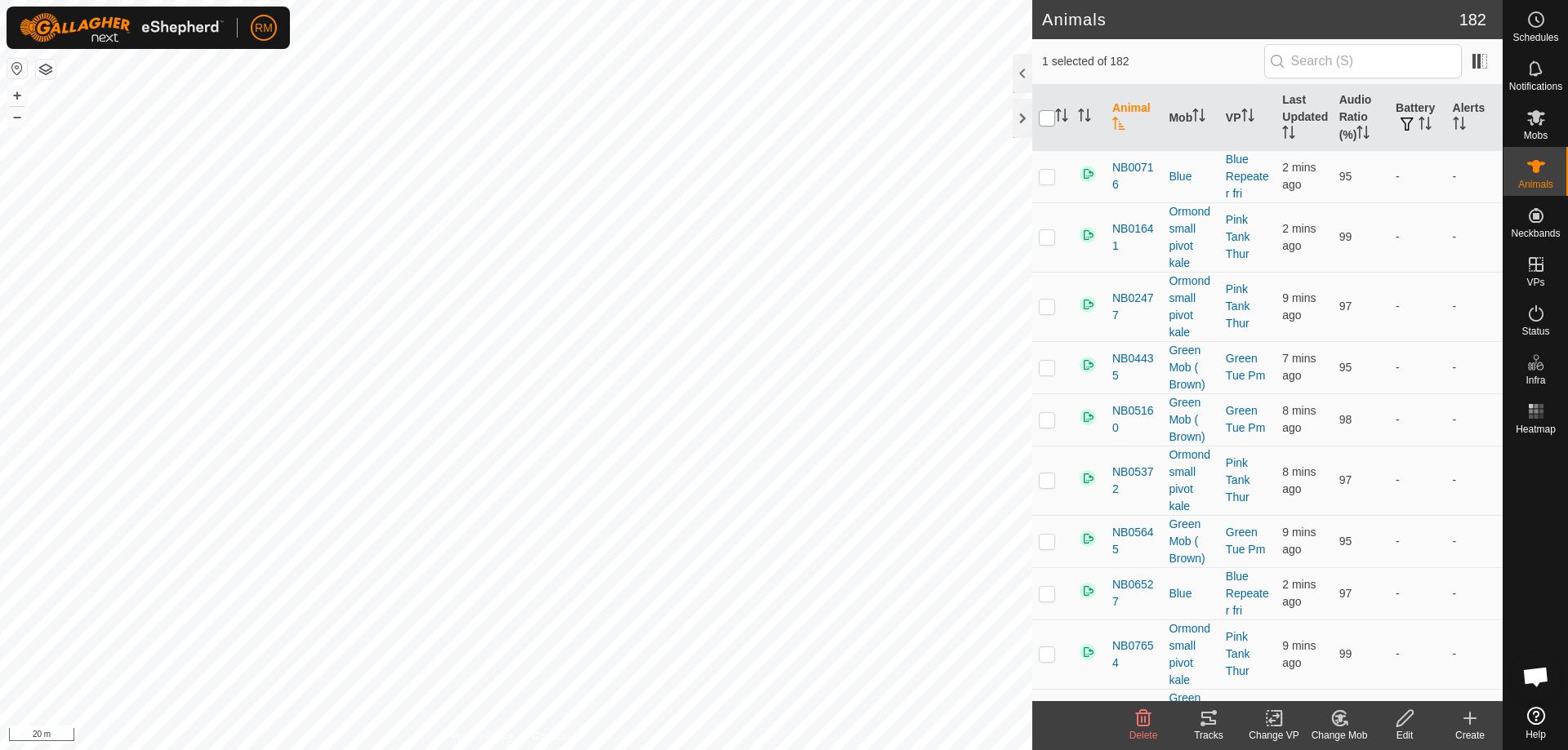
checkbox input "true"
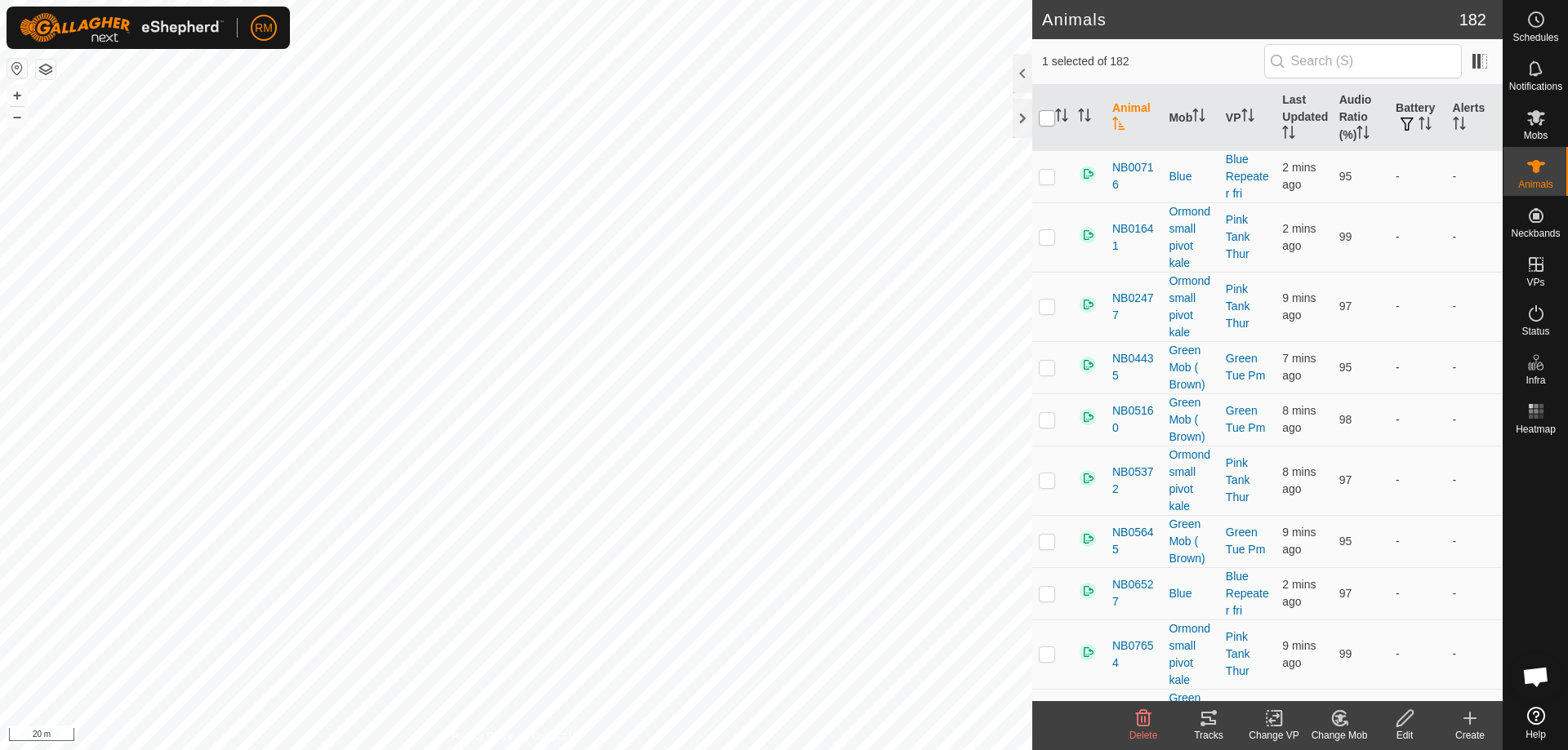
checkbox input "true"
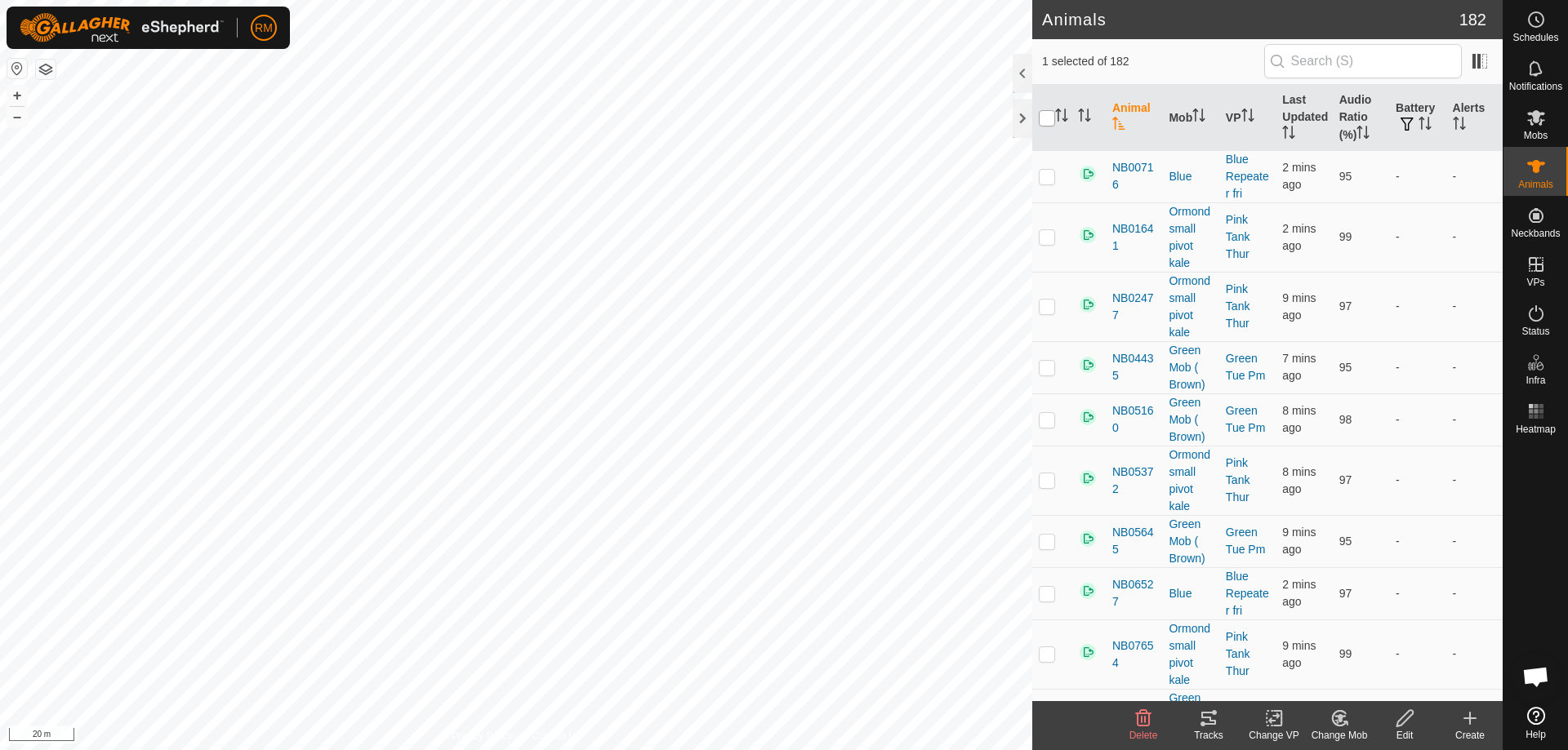
checkbox input "true"
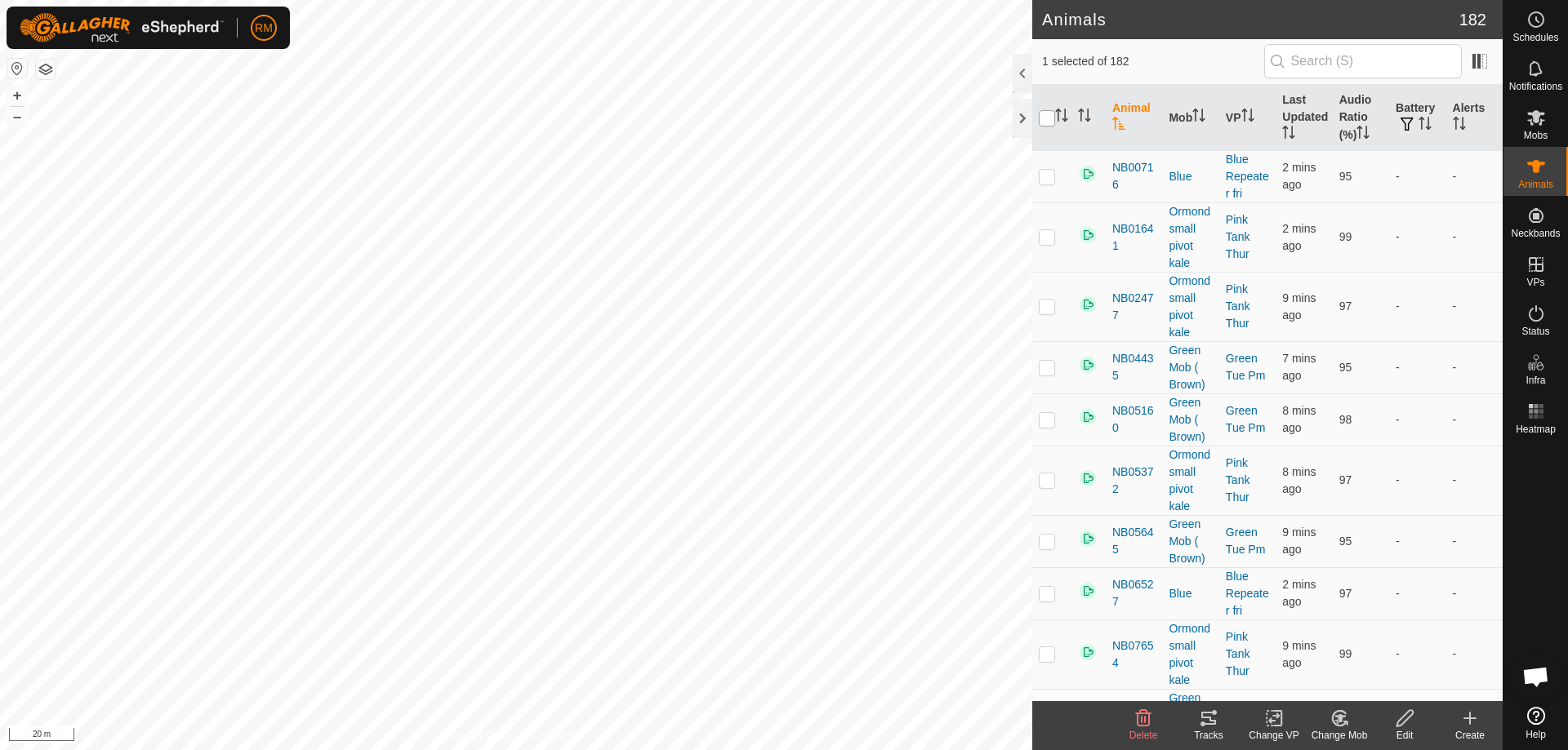
checkbox input "true"
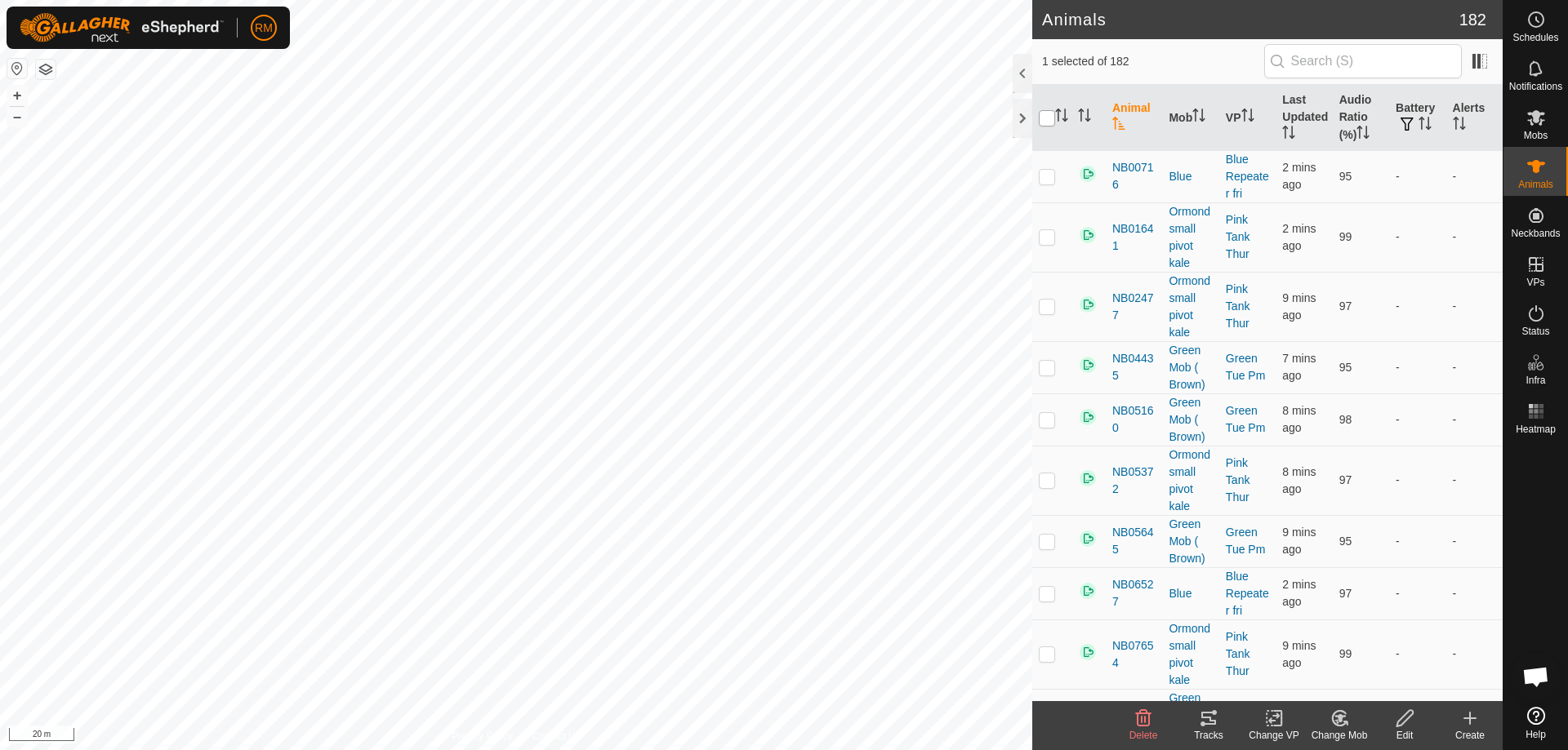
checkbox input "true"
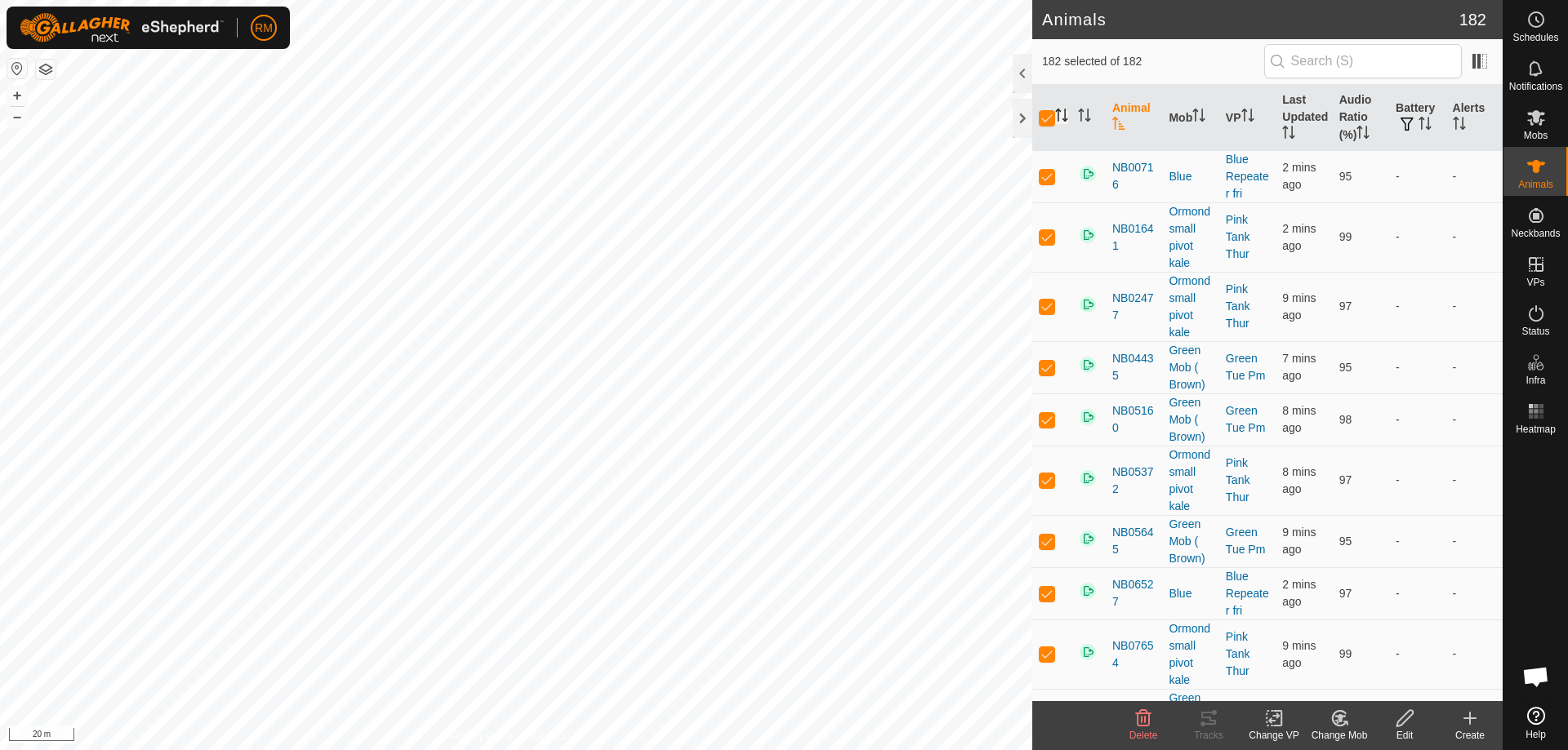
click at [1056, 118] on icon "Activate to sort" at bounding box center [1061, 115] width 13 height 13
click at [1043, 117] on input "checkbox" at bounding box center [1046, 118] width 16 height 16
checkbox input "false"
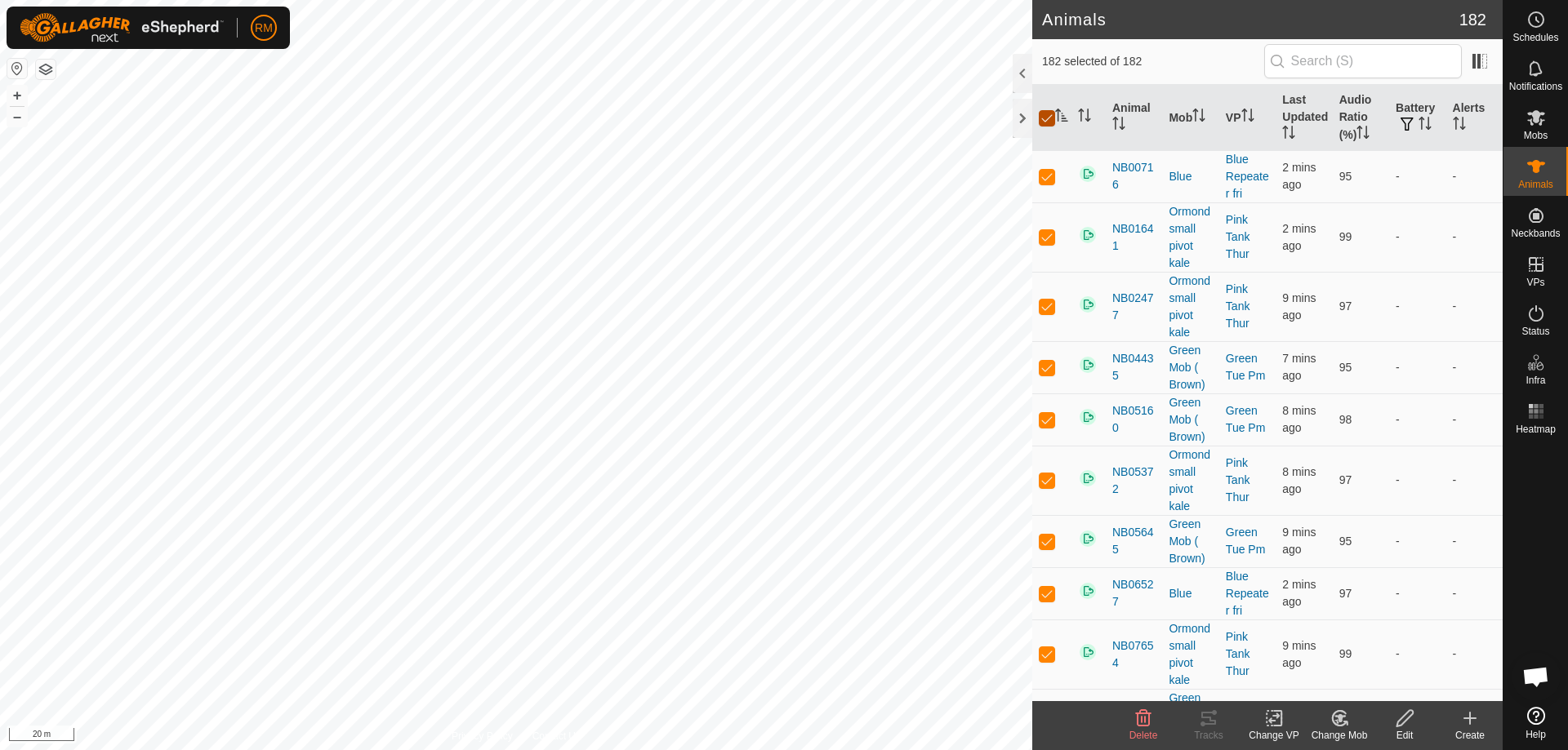
checkbox input "false"
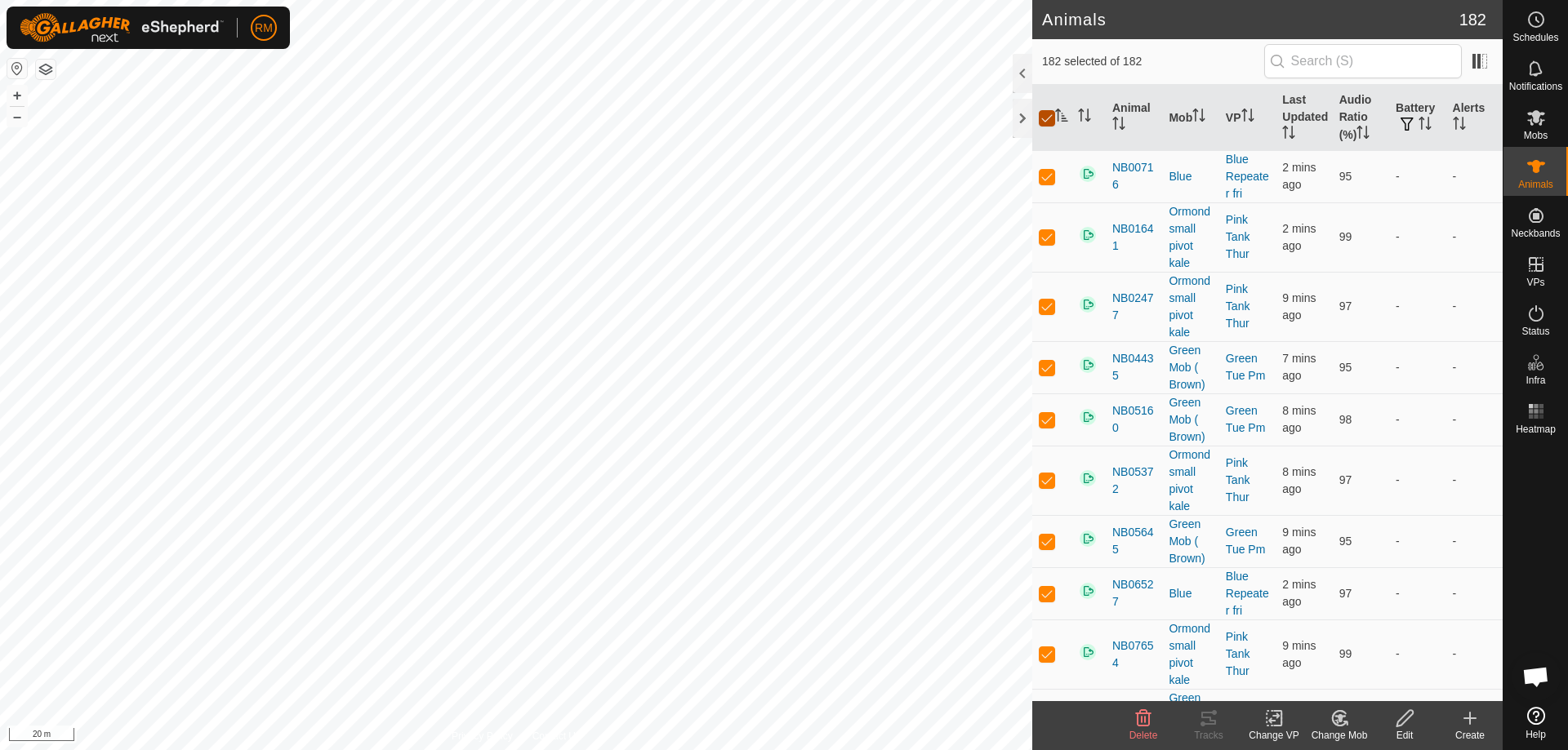
checkbox input "false"
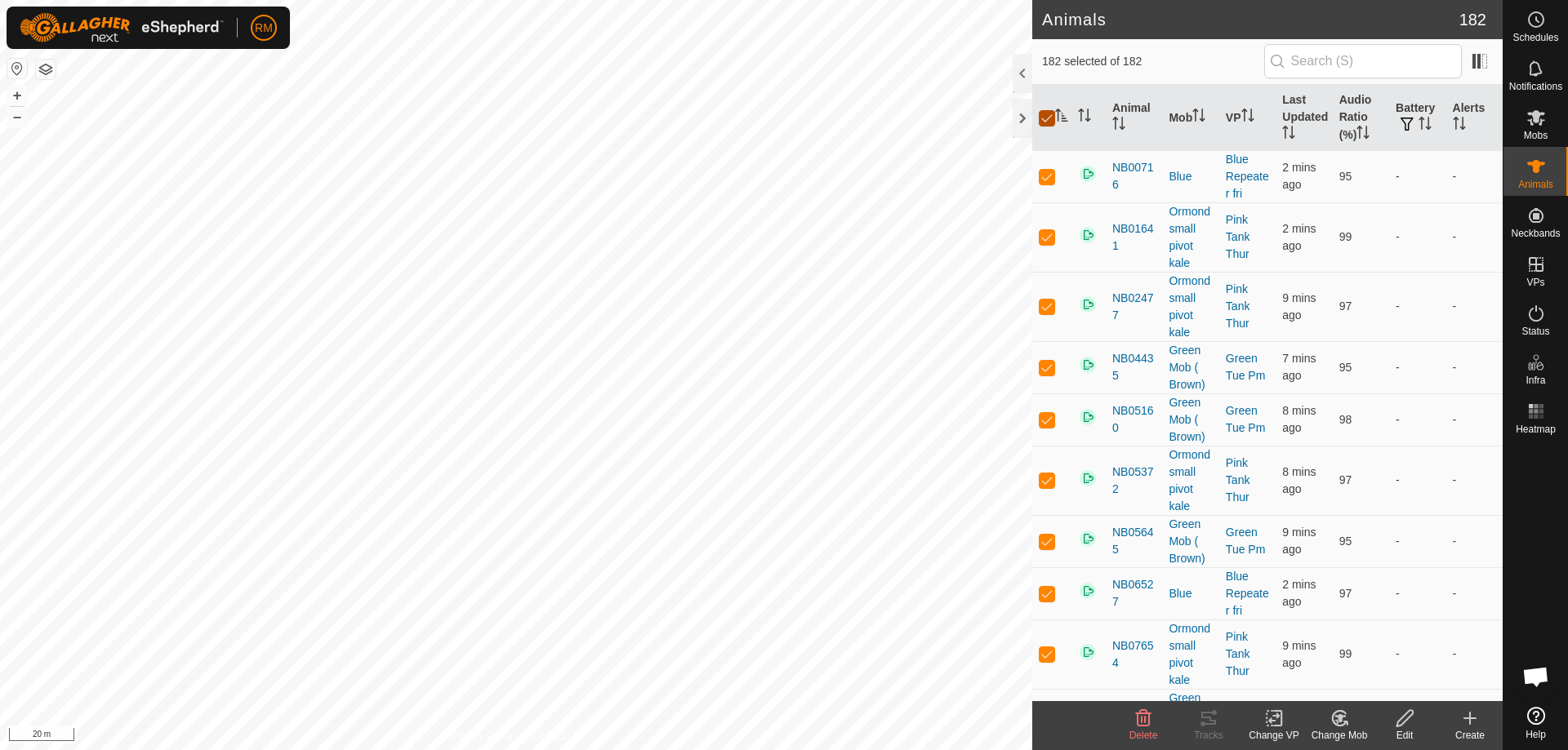
checkbox input "false"
click at [1058, 119] on icon "Activate to sort" at bounding box center [1060, 115] width 12 height 13
click at [1067, 112] on icon "Activate to sort" at bounding box center [1061, 115] width 13 height 13
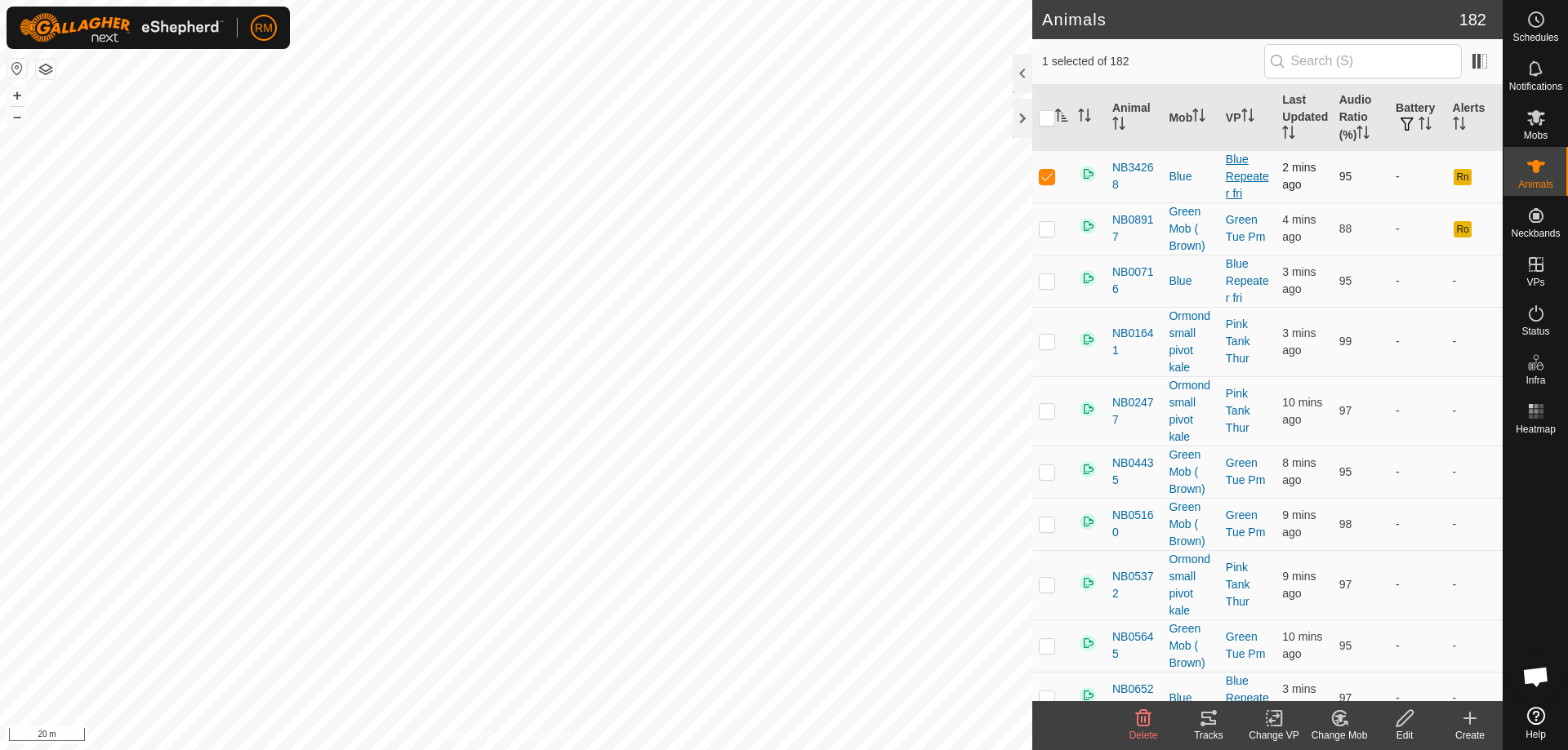
click at [1237, 179] on link "Blue Repeater fri" at bounding box center [1247, 176] width 43 height 47
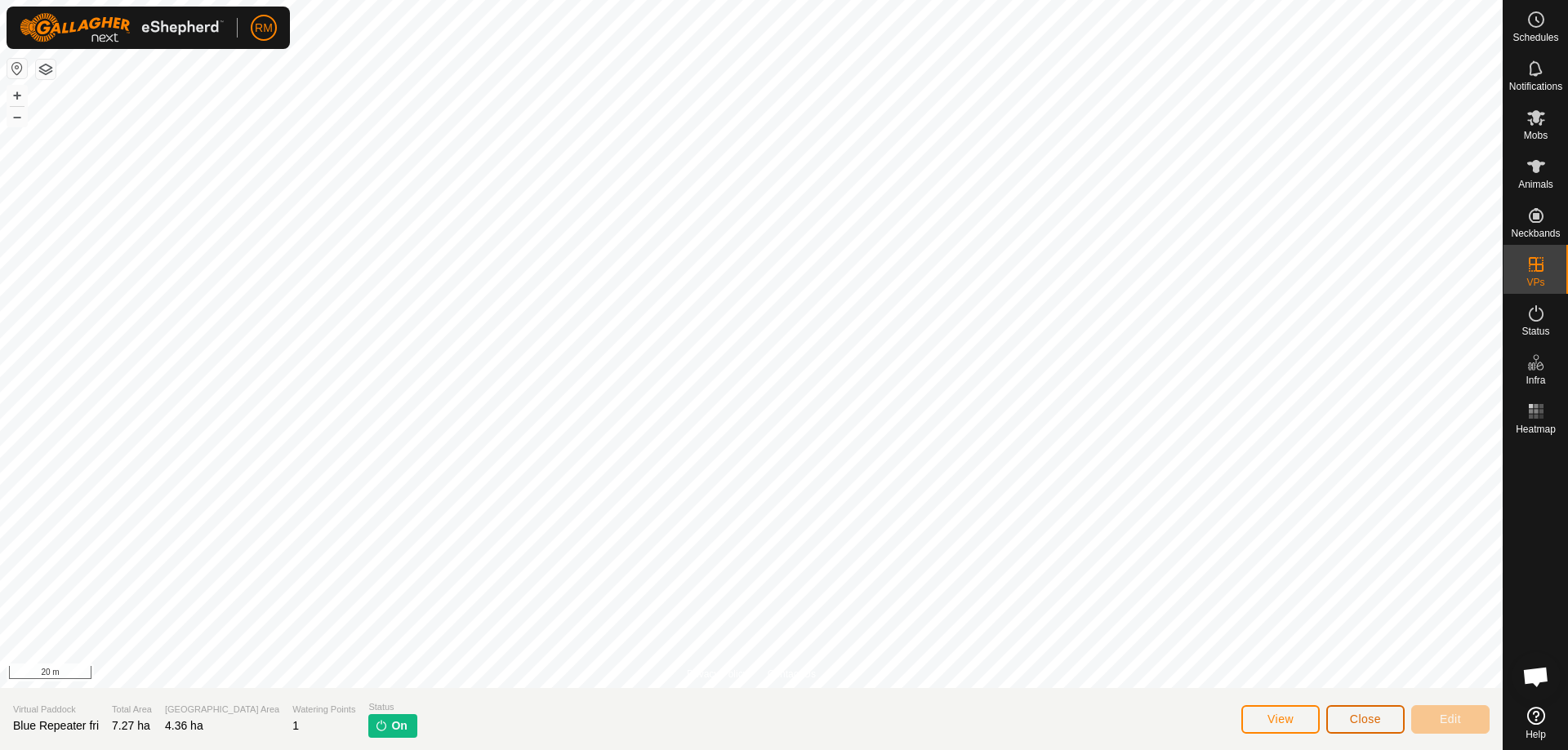
click at [1376, 726] on button "Close" at bounding box center [1365, 719] width 78 height 28
